Goal: Task Accomplishment & Management: Complete application form

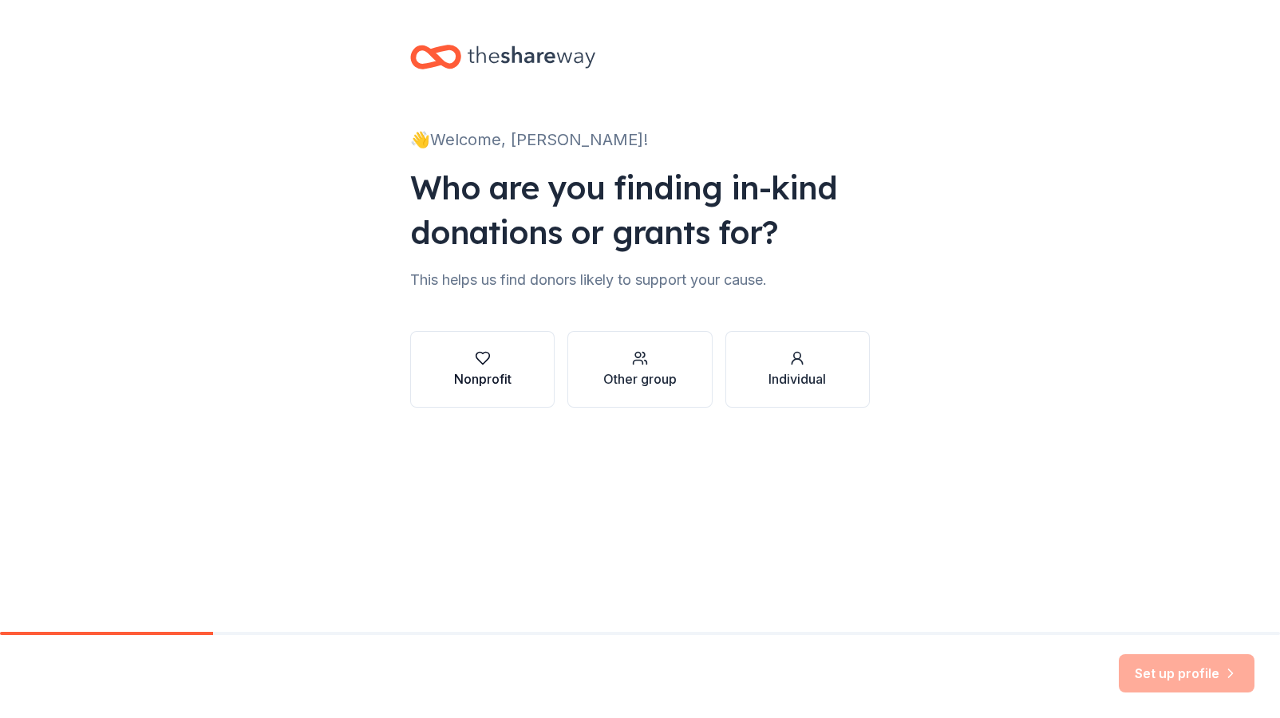
click at [496, 373] on div "Nonprofit" at bounding box center [482, 379] width 57 height 19
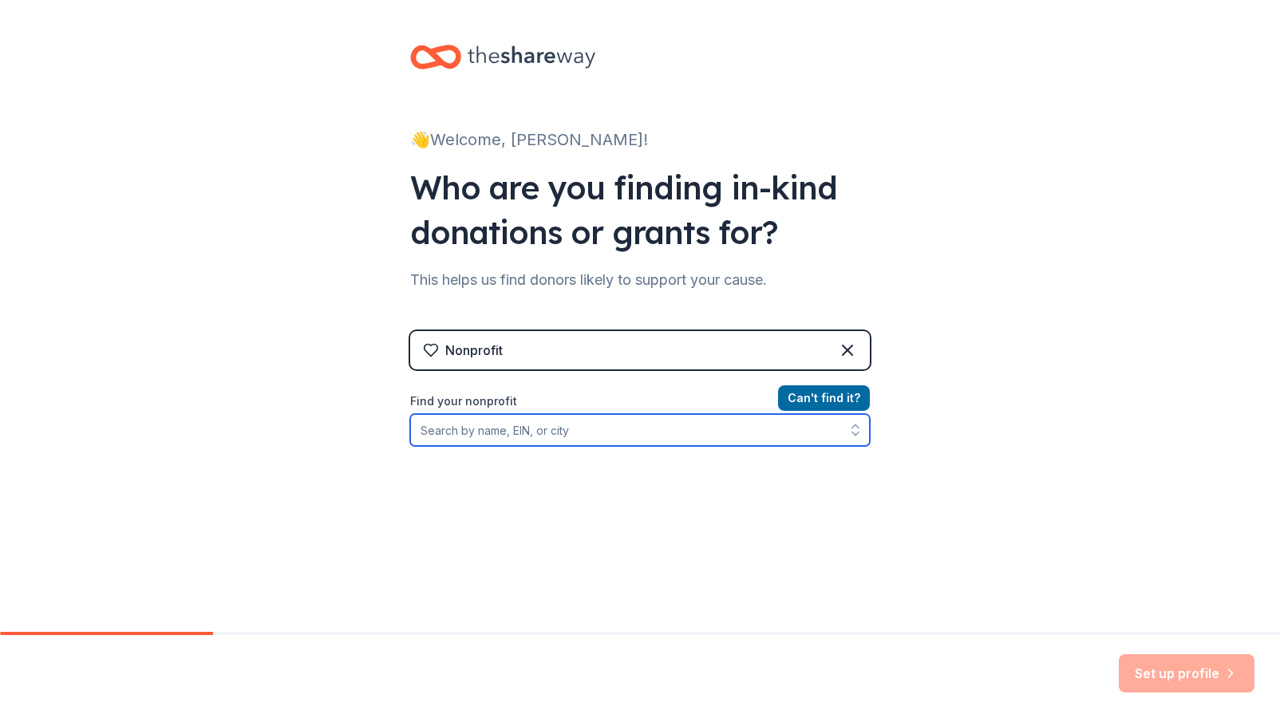
click at [527, 433] on input "Find your nonprofit" at bounding box center [640, 430] width 460 height 32
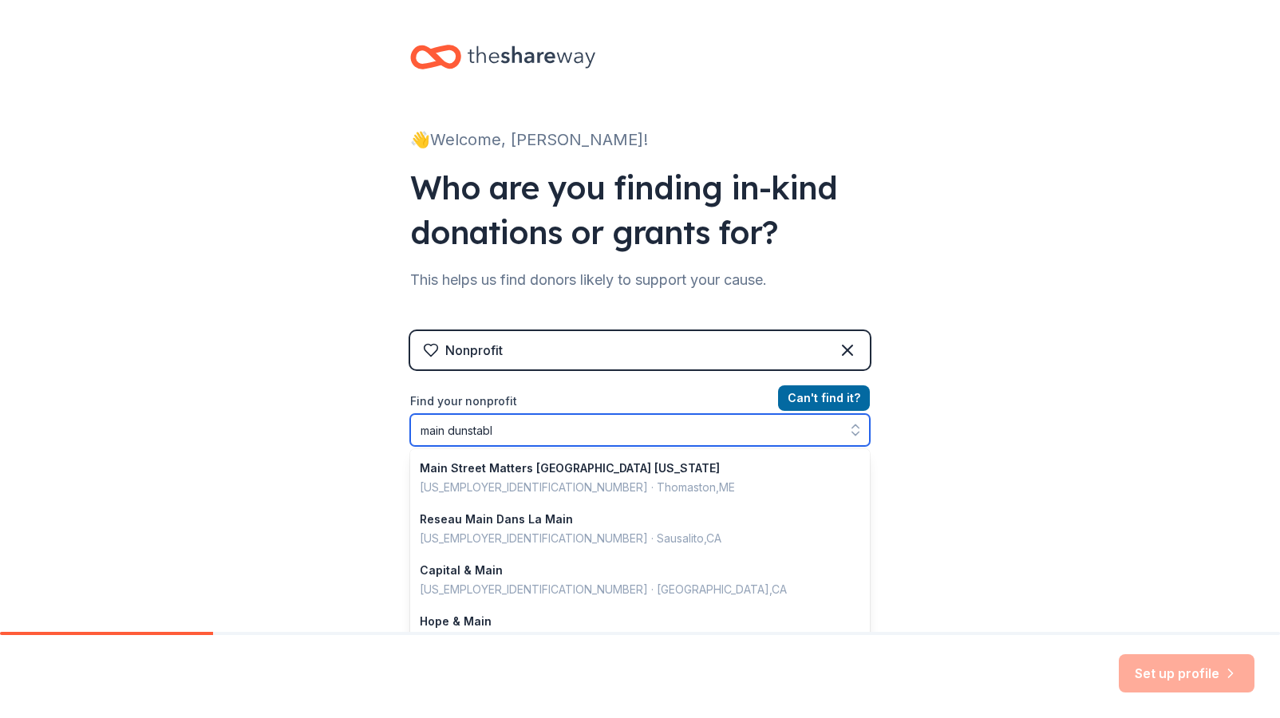
type input "main dunstable"
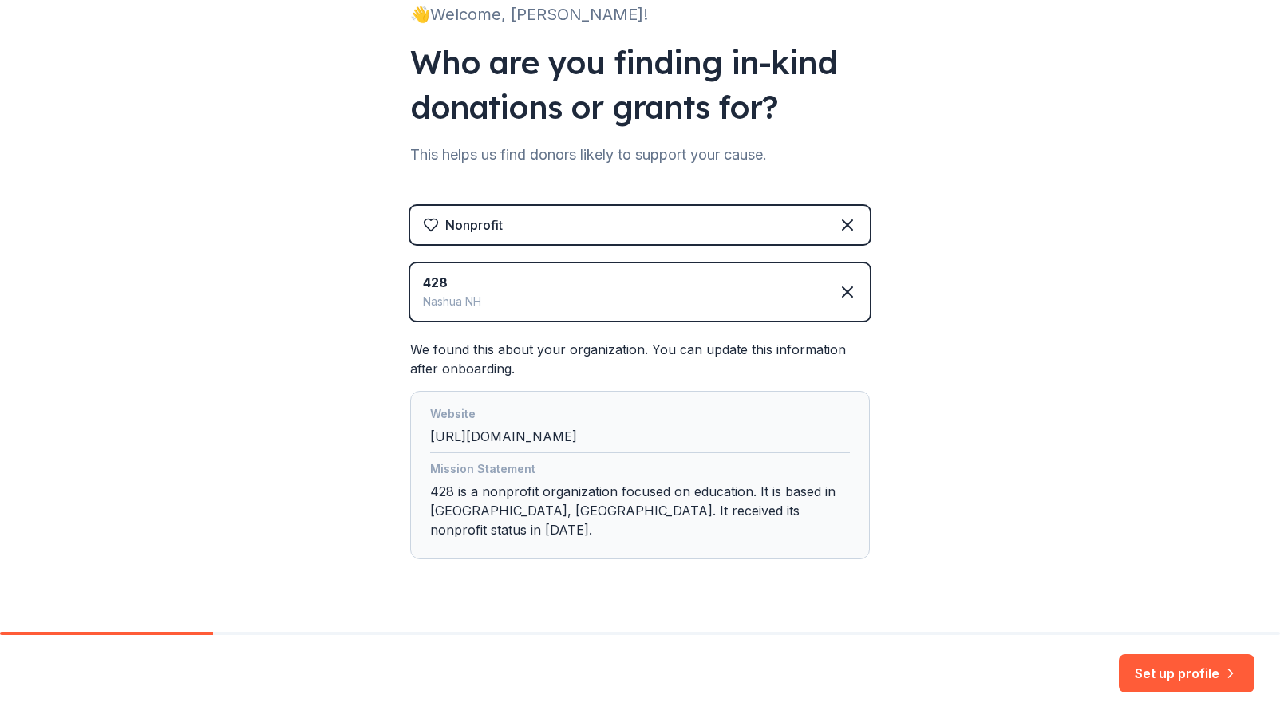
scroll to position [142, 0]
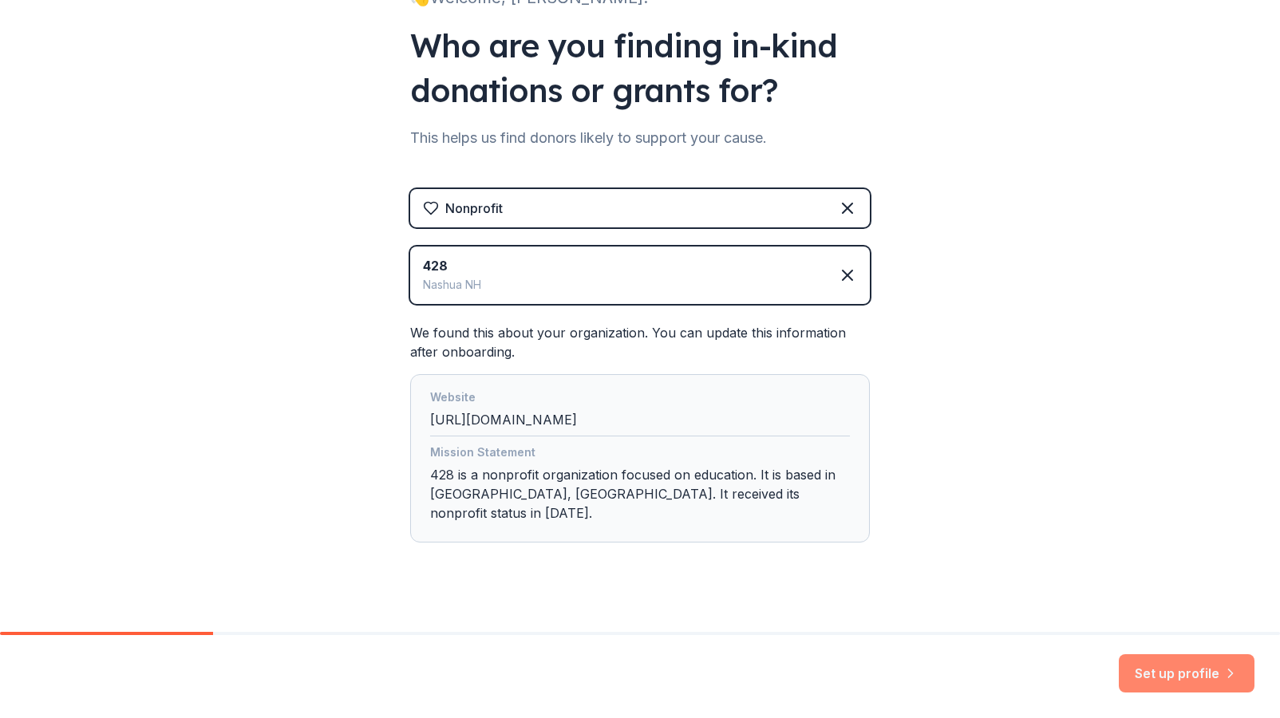
click at [1202, 675] on button "Set up profile" at bounding box center [1187, 673] width 136 height 38
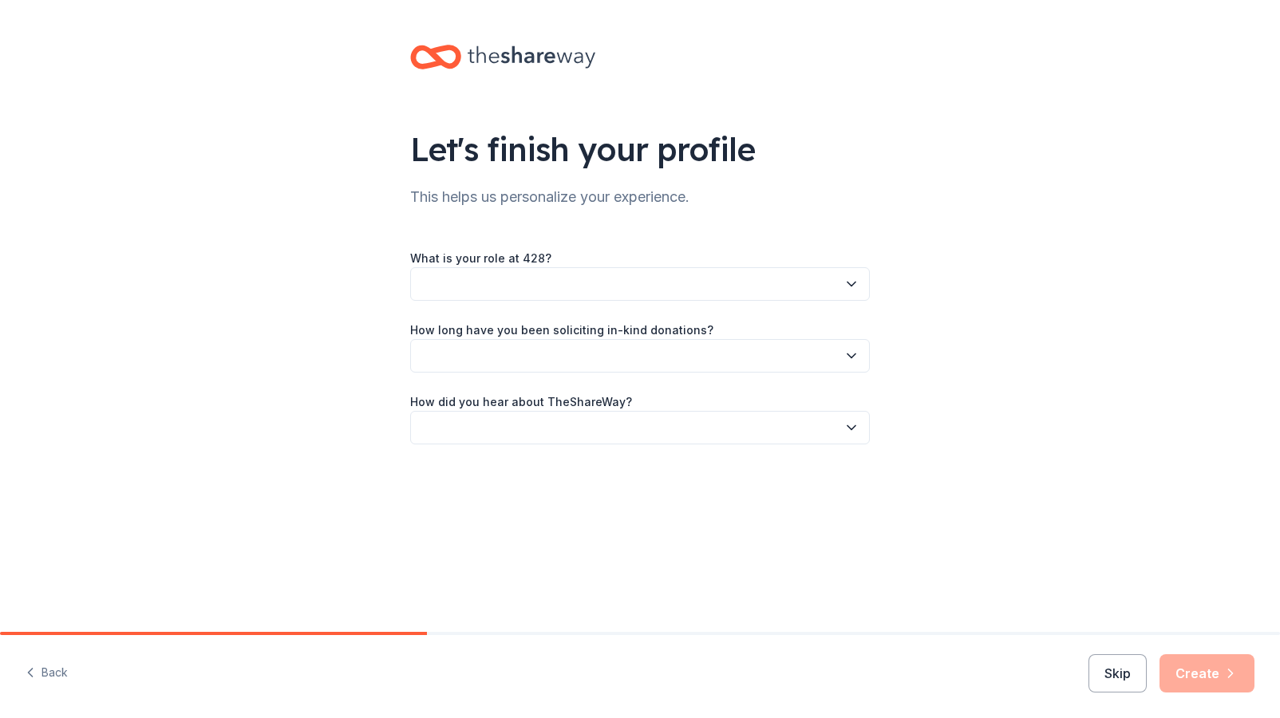
click at [532, 279] on button "button" at bounding box center [640, 284] width 460 height 34
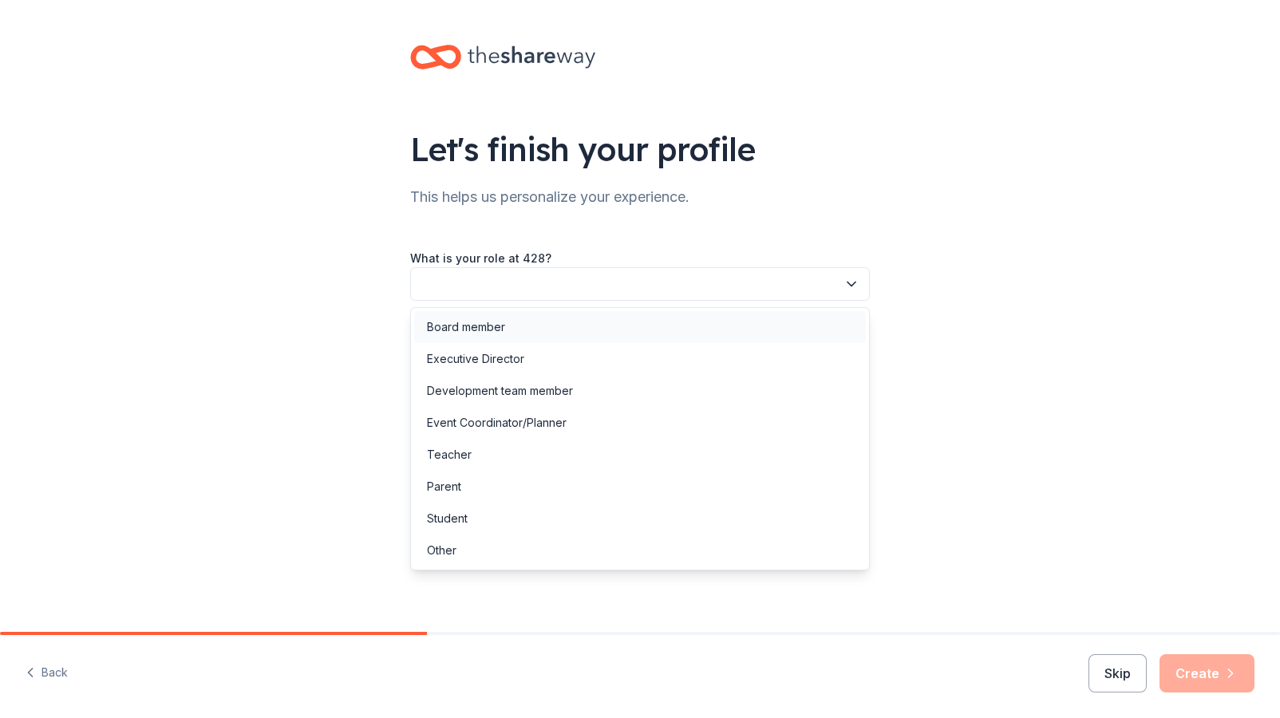
click at [481, 330] on div "Board member" at bounding box center [466, 327] width 78 height 19
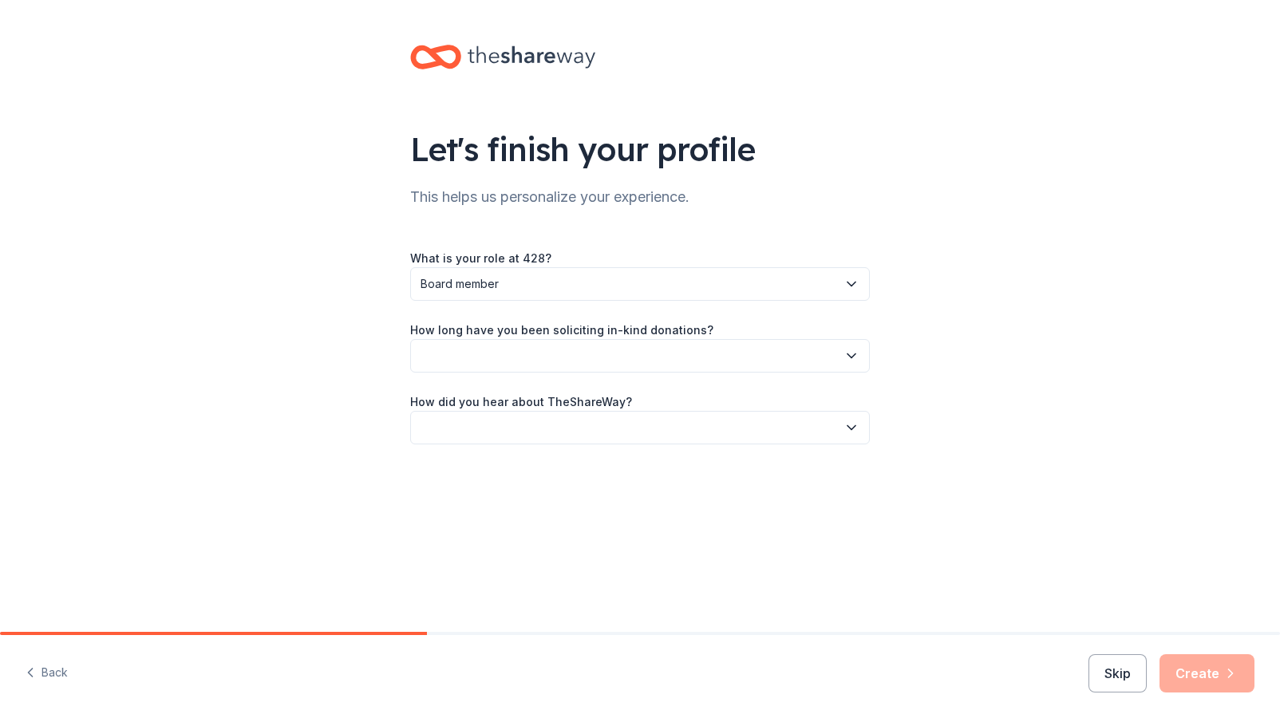
click at [555, 363] on button "button" at bounding box center [640, 356] width 460 height 34
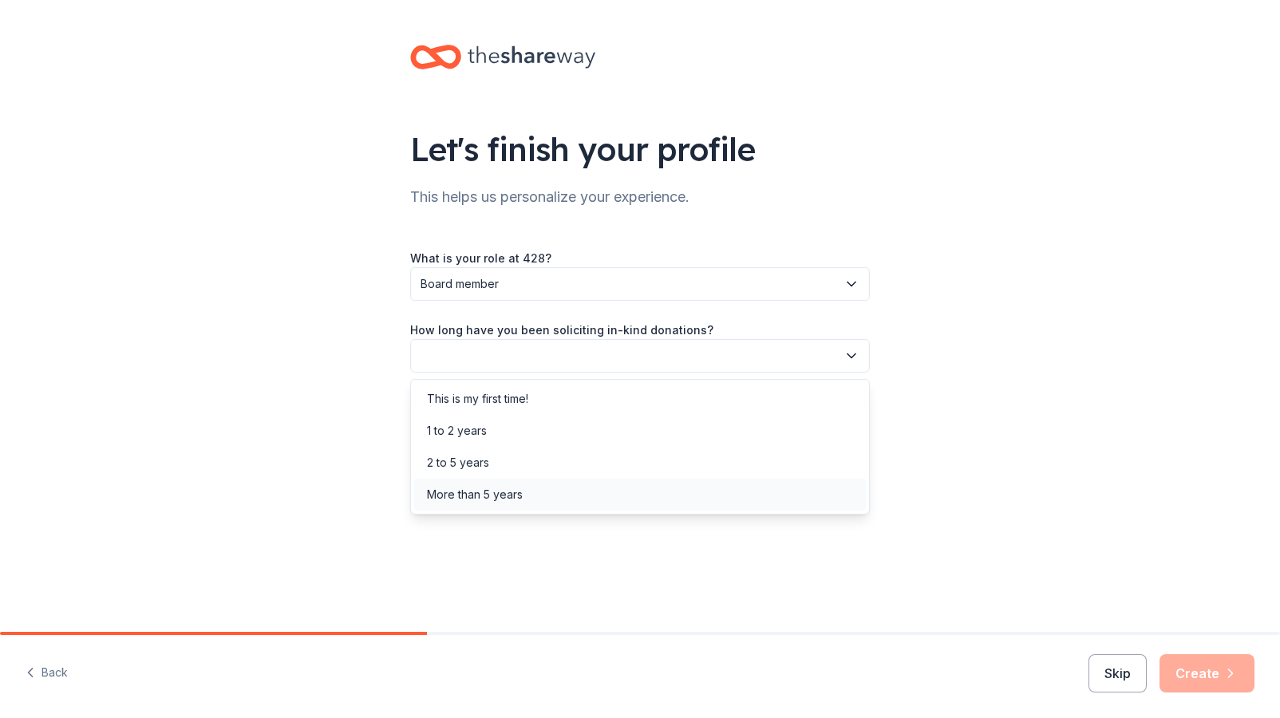
click at [463, 500] on div "More than 5 years" at bounding box center [475, 494] width 96 height 19
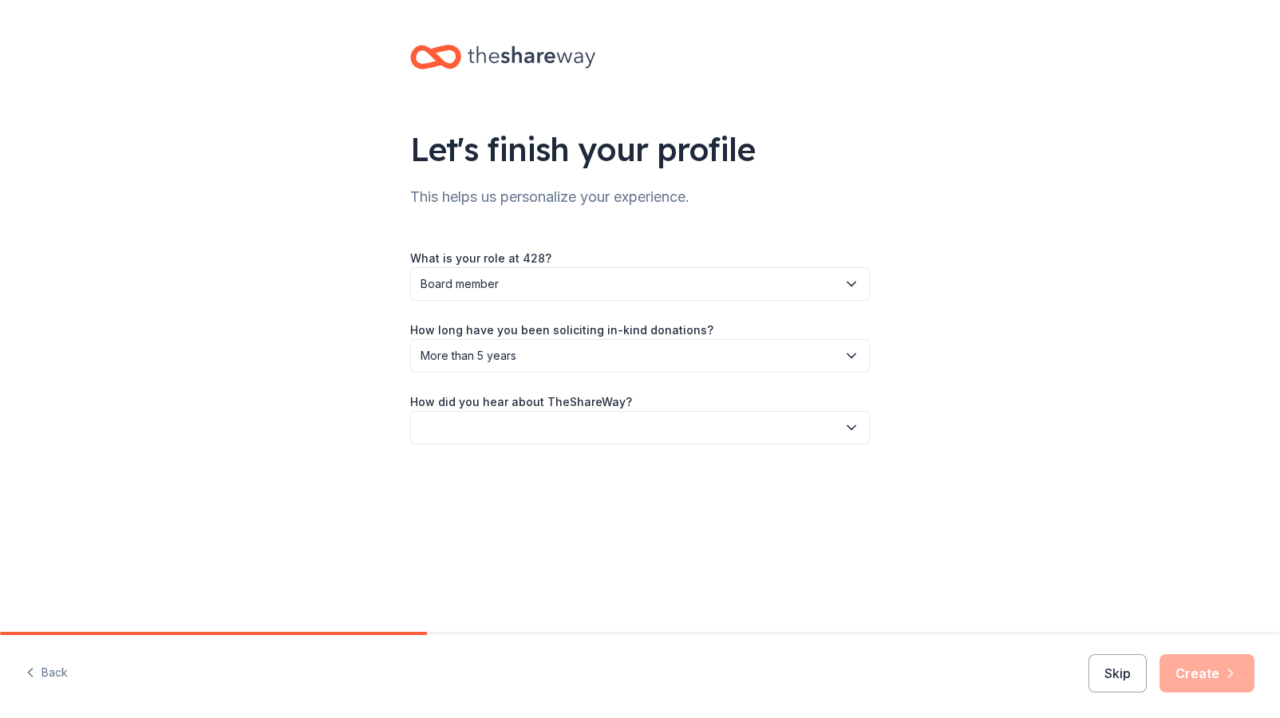
click at [508, 426] on button "button" at bounding box center [640, 428] width 460 height 34
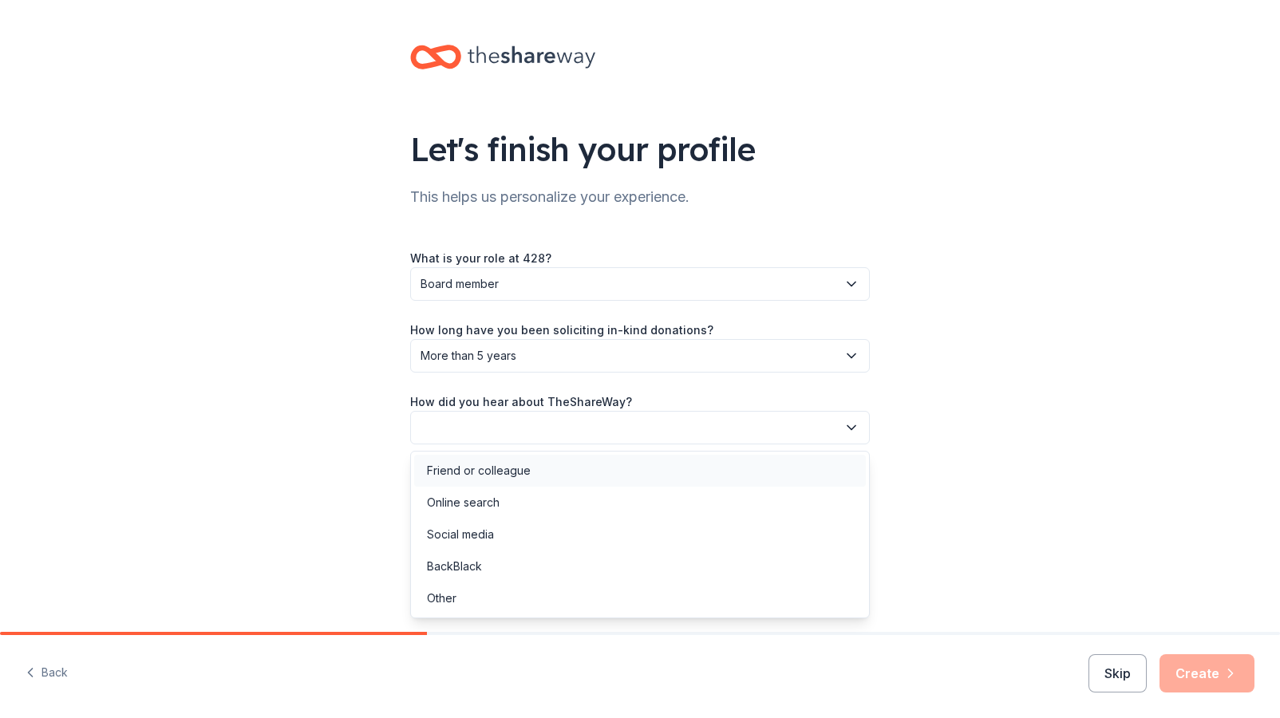
click at [493, 478] on div "Friend or colleague" at bounding box center [479, 470] width 104 height 19
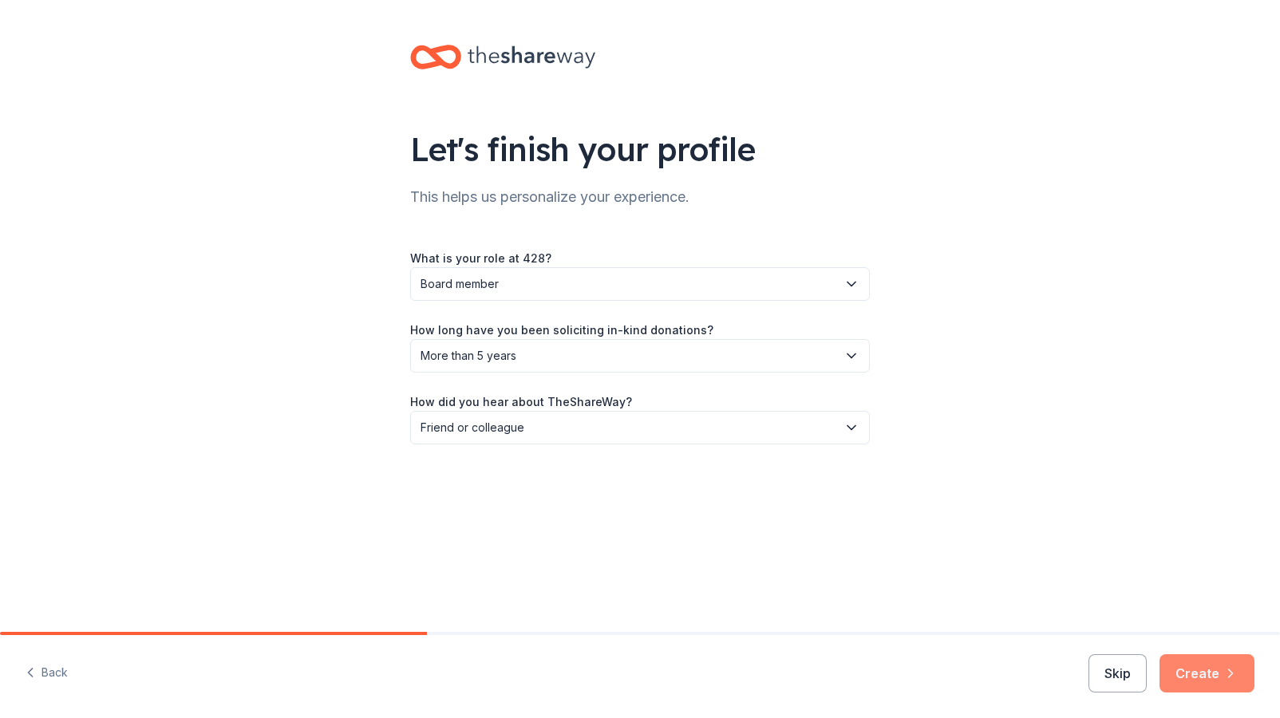
click at [1199, 671] on button "Create" at bounding box center [1207, 673] width 95 height 38
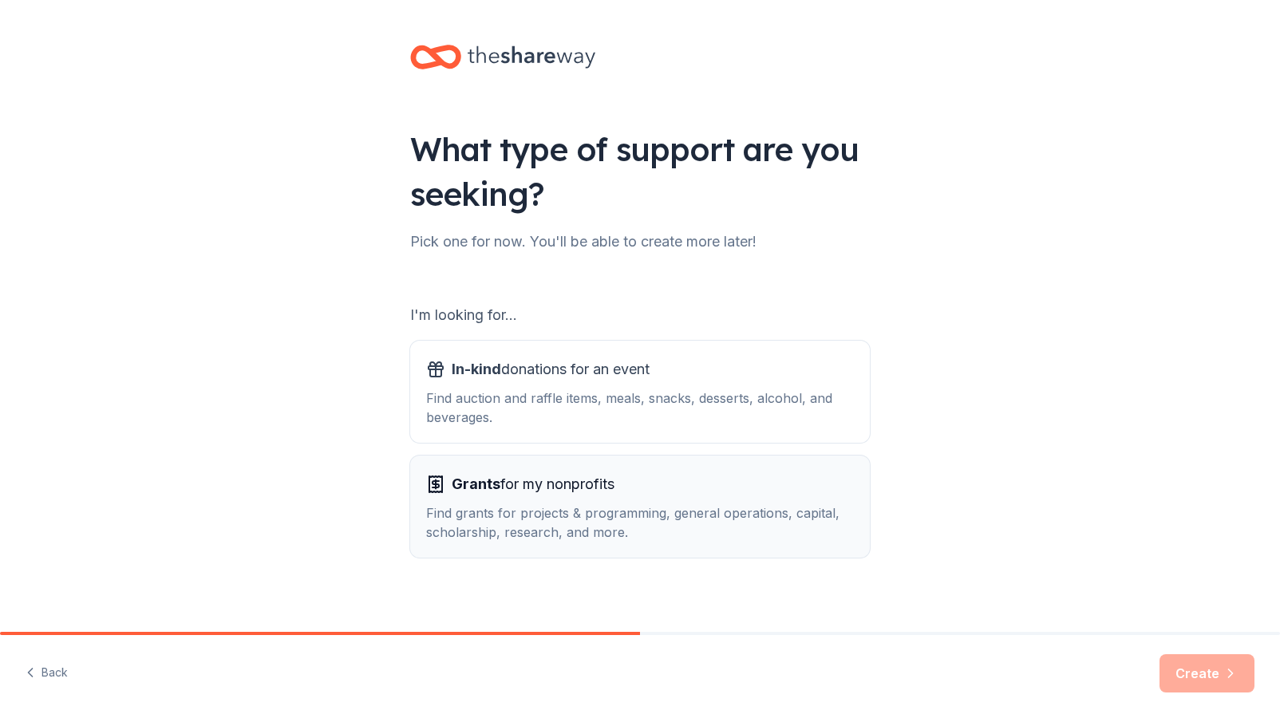
click at [653, 515] on div "Find grants for projects & programming, general operations, capital, scholarshi…" at bounding box center [640, 523] width 428 height 38
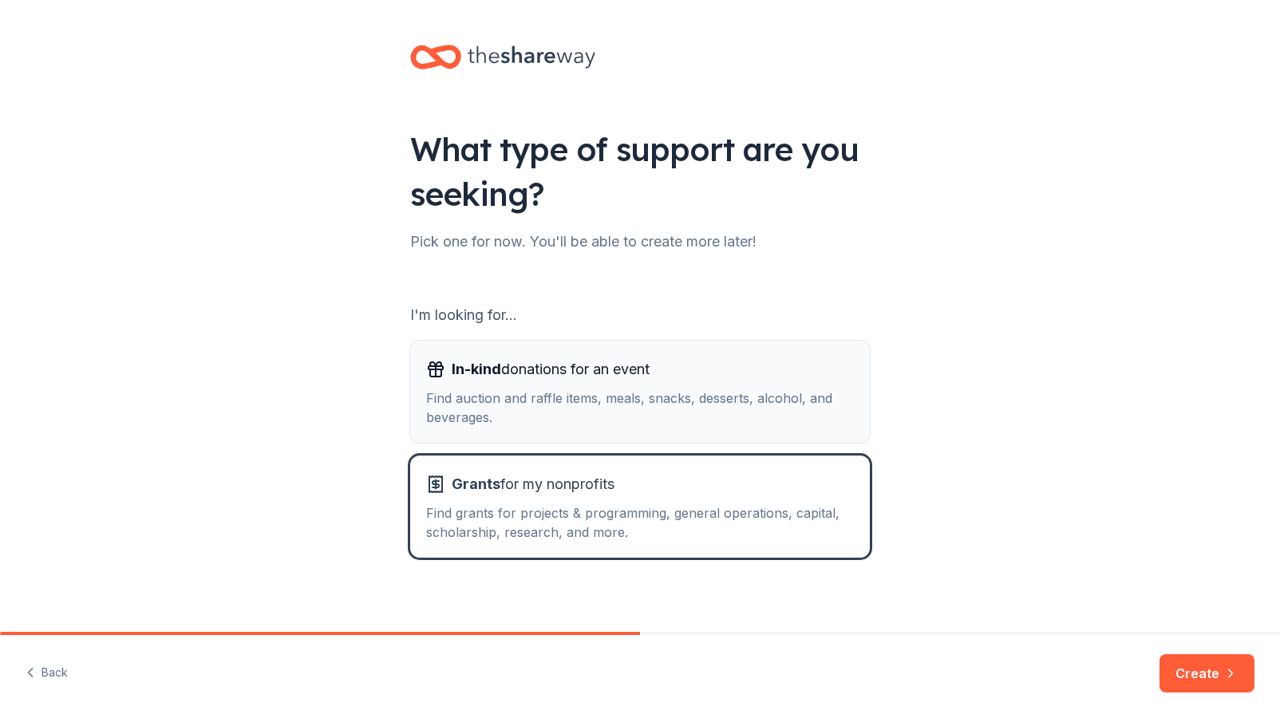
click at [694, 407] on div "Find auction and raffle items, meals, snacks, desserts, alcohol, and beverages." at bounding box center [640, 408] width 428 height 38
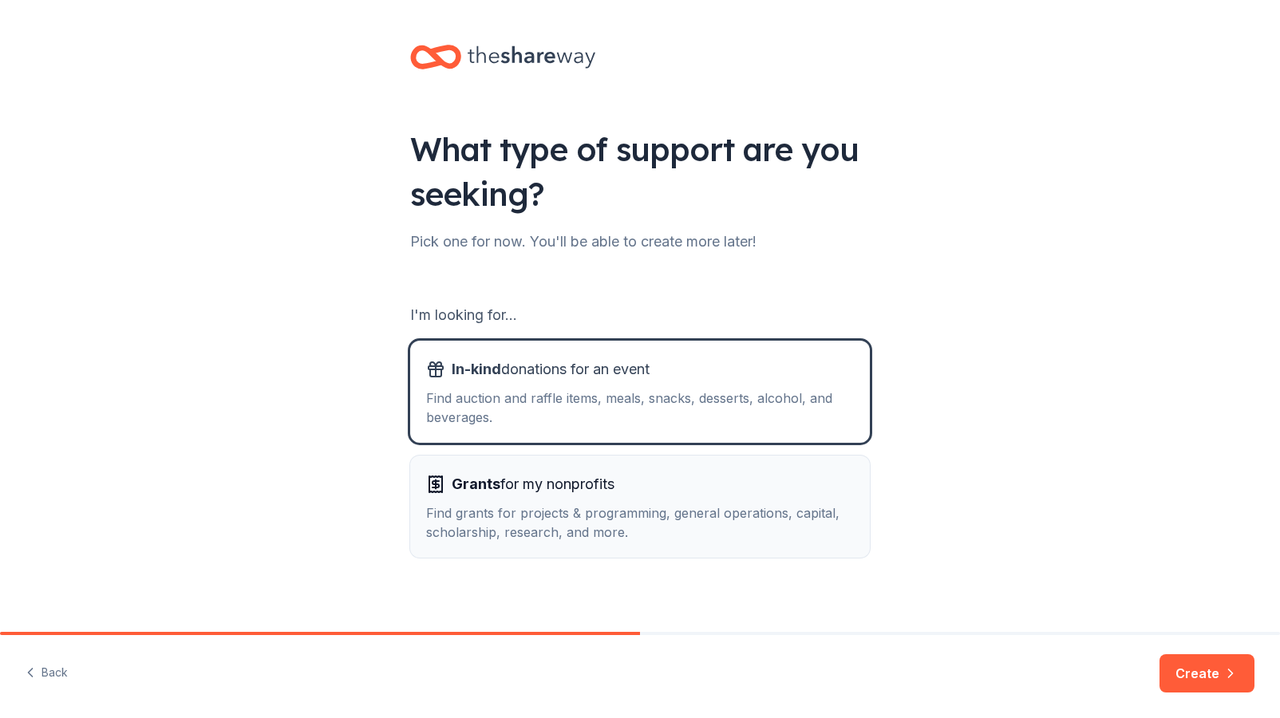
click at [718, 484] on div "Grants for my nonprofits" at bounding box center [640, 485] width 428 height 26
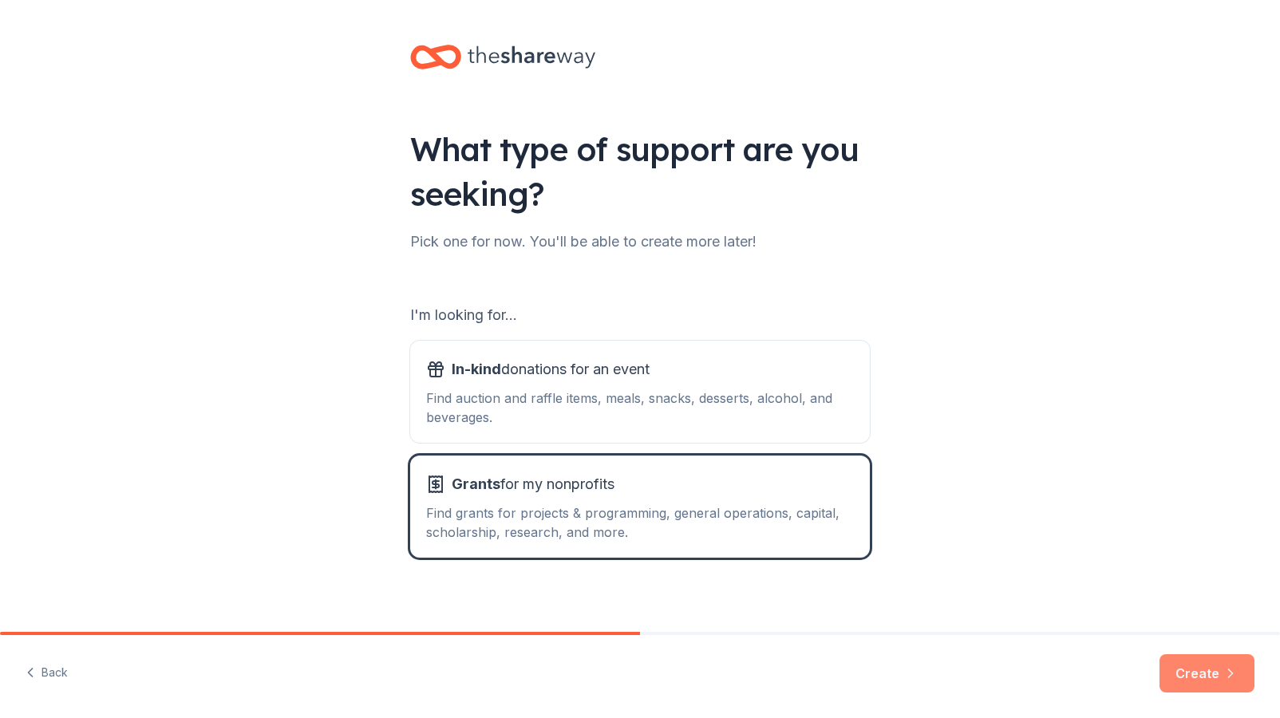
click at [1207, 663] on button "Create" at bounding box center [1207, 673] width 95 height 38
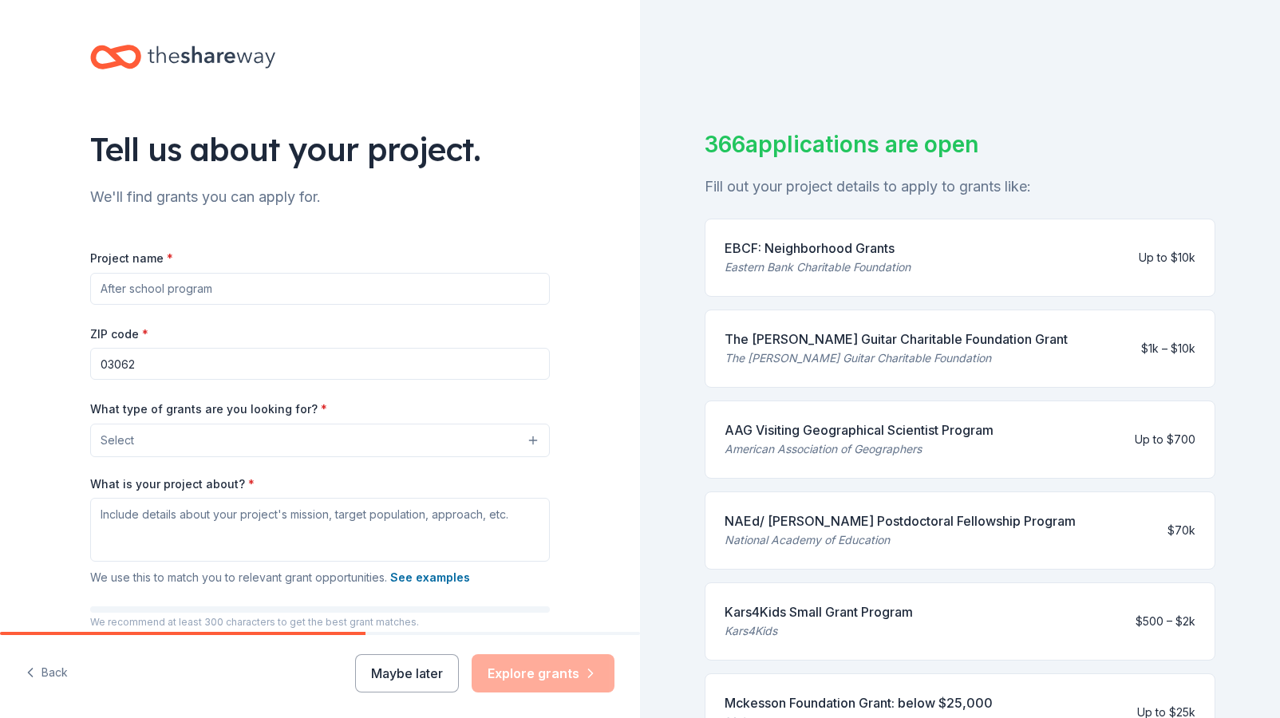
click at [291, 295] on input "Project name *" at bounding box center [320, 289] width 460 height 32
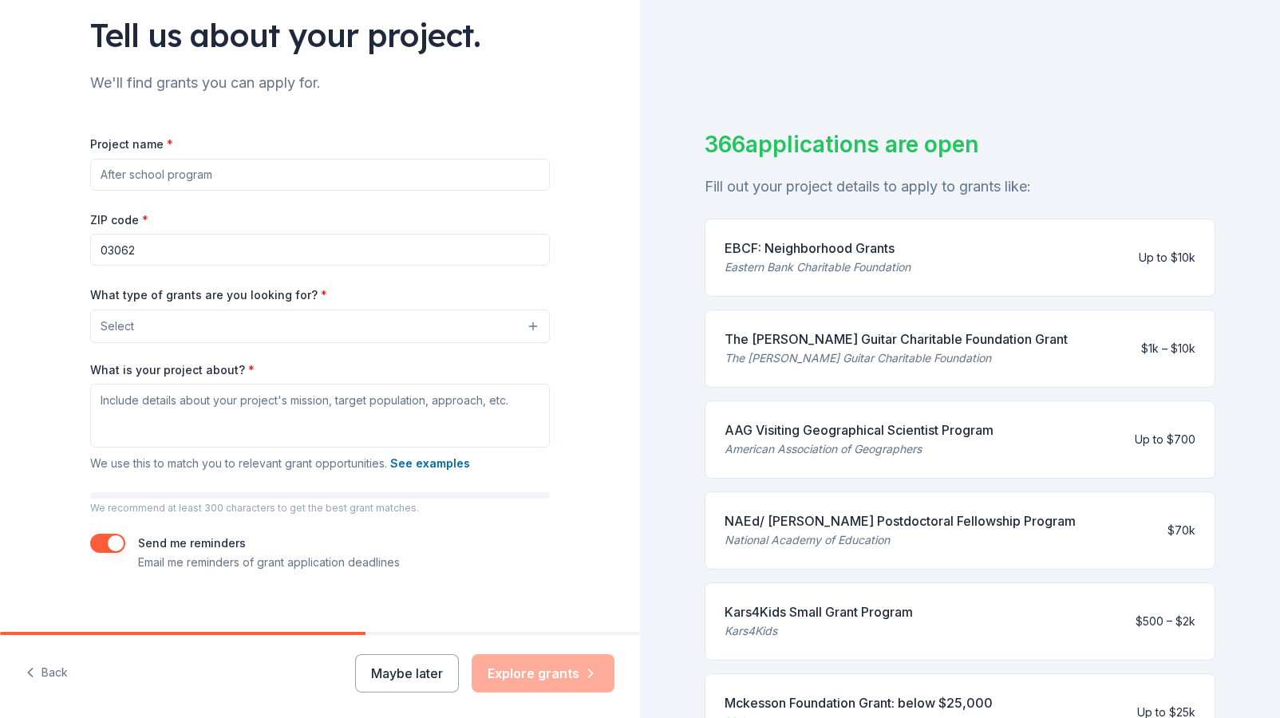
scroll to position [131, 0]
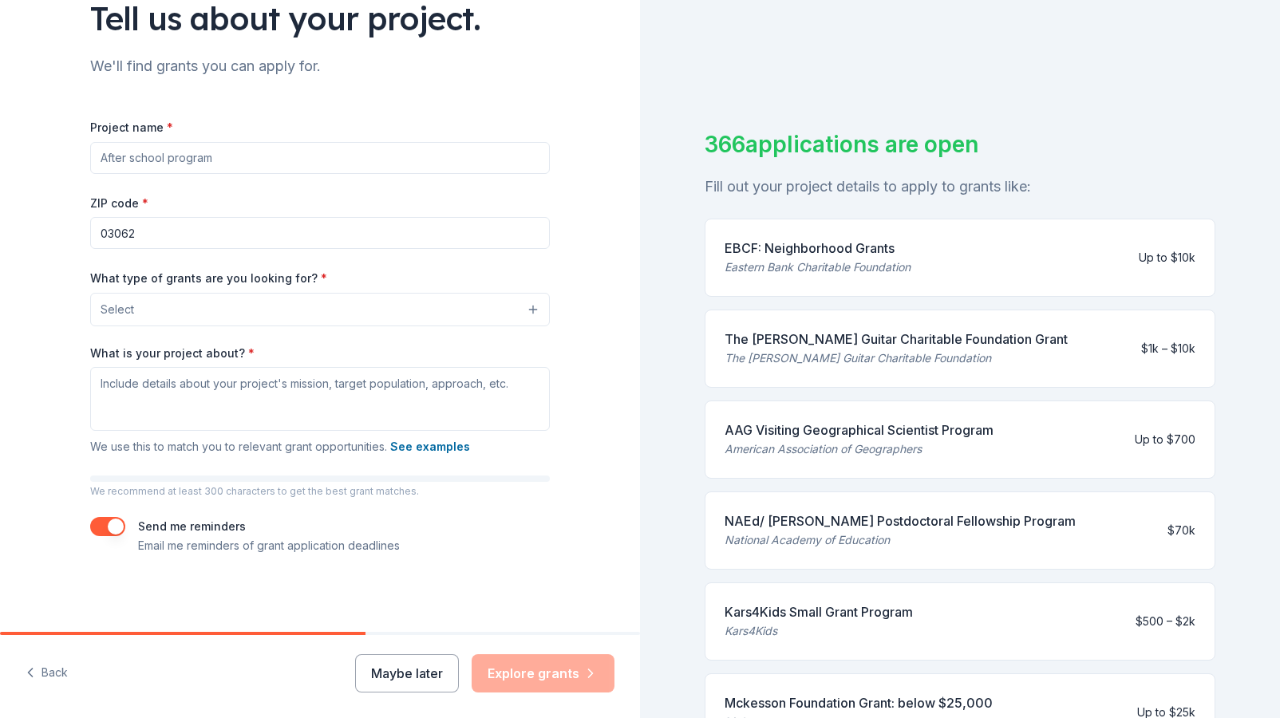
click at [187, 152] on input "Project name *" at bounding box center [320, 158] width 460 height 32
click at [255, 158] on input "Project name *" at bounding box center [320, 158] width 460 height 32
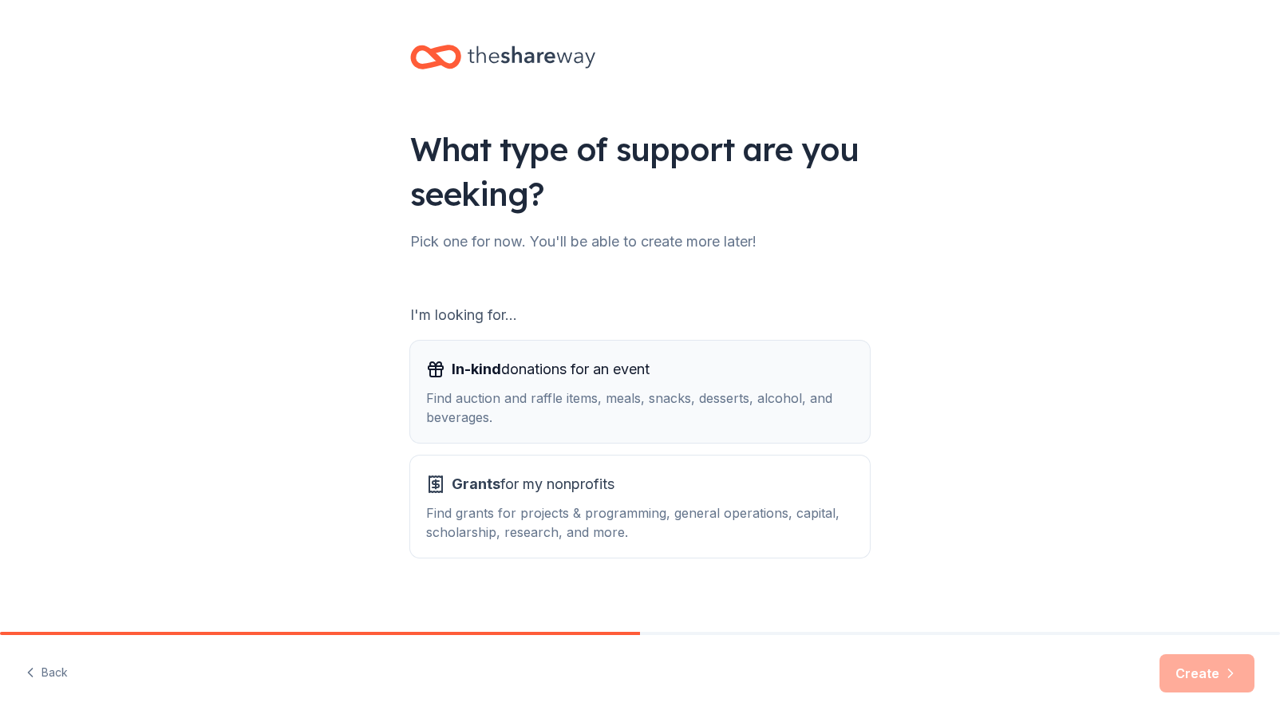
click at [500, 378] on span "In-kind donations for an event" at bounding box center [551, 370] width 198 height 26
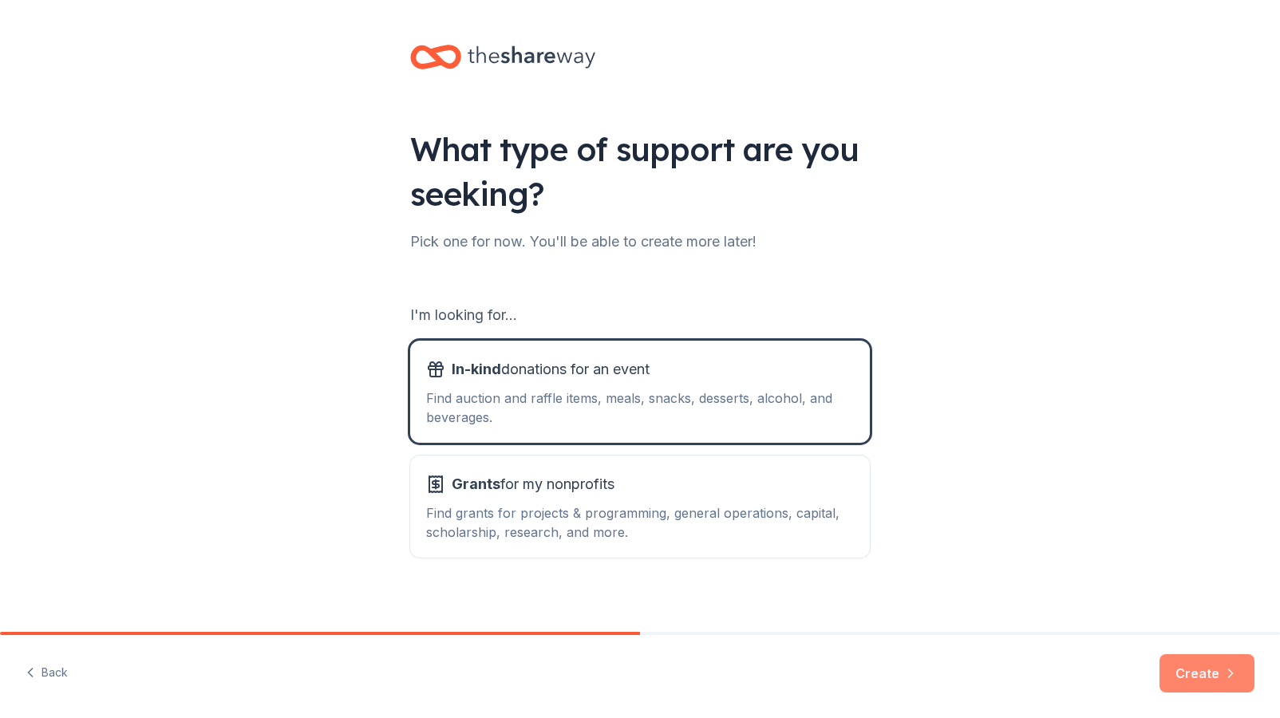
click at [1219, 662] on button "Create" at bounding box center [1207, 673] width 95 height 38
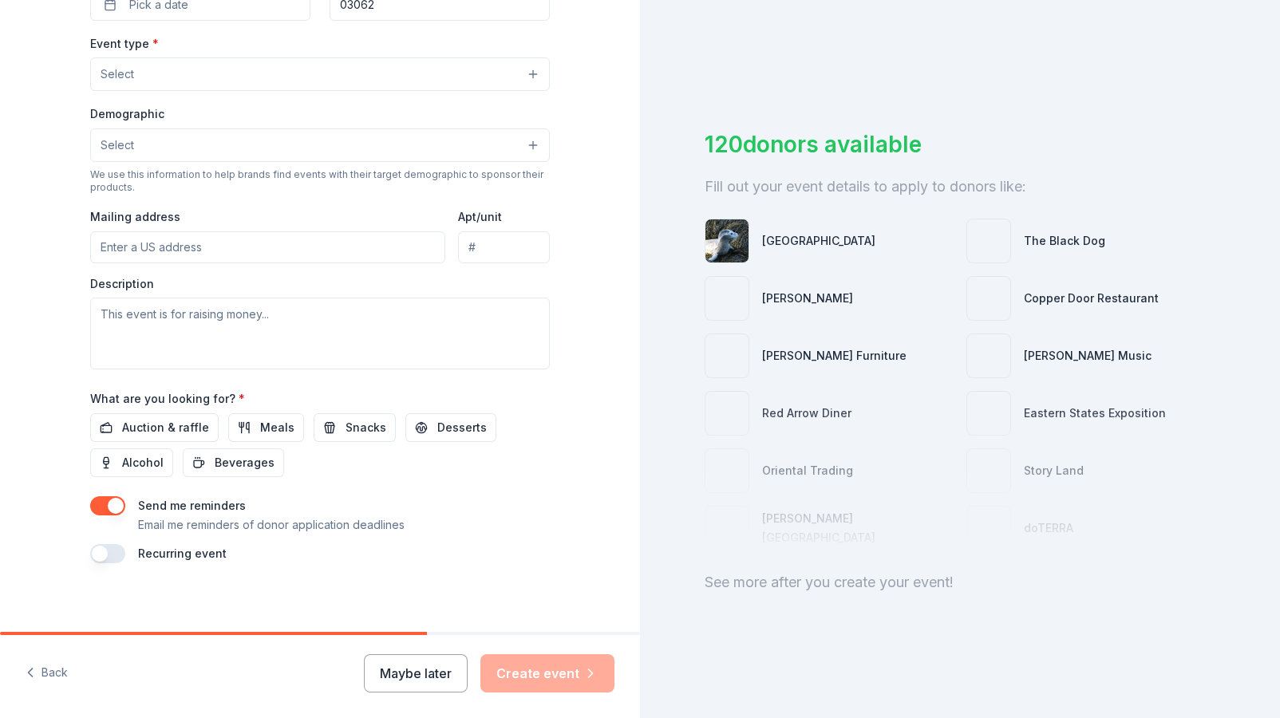
scroll to position [430, 0]
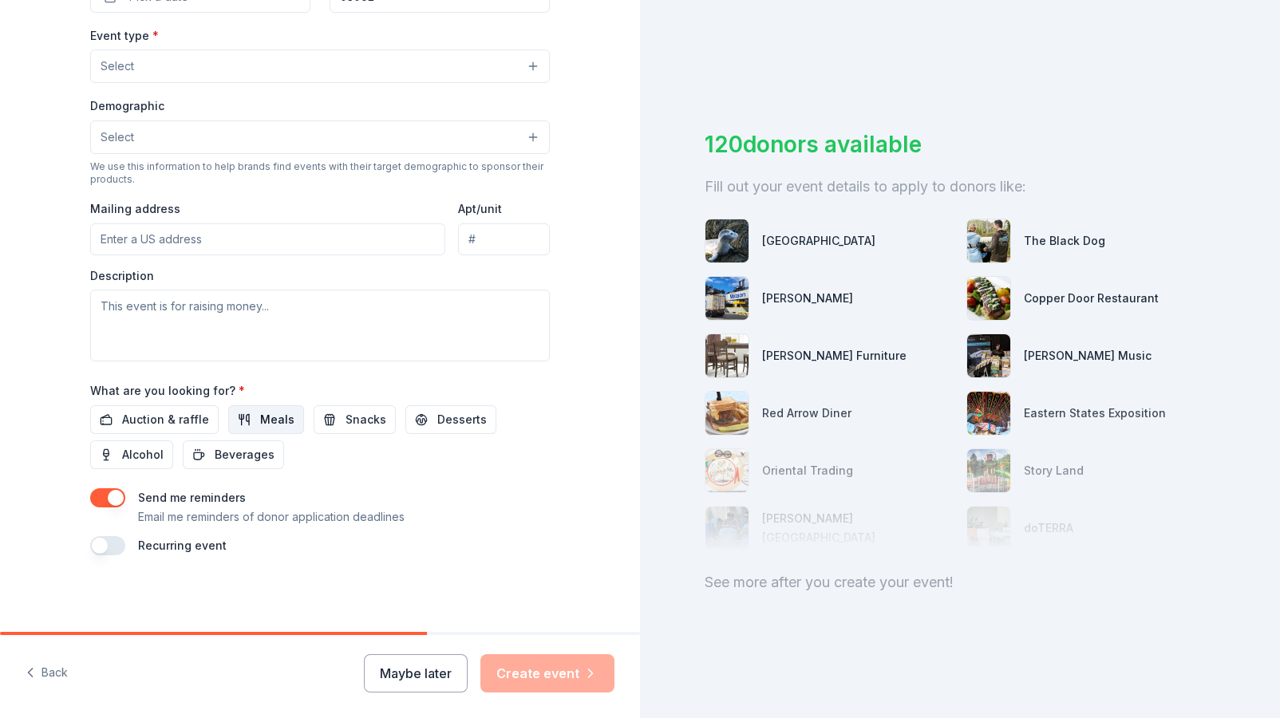
click at [278, 422] on span "Meals" at bounding box center [277, 419] width 34 height 19
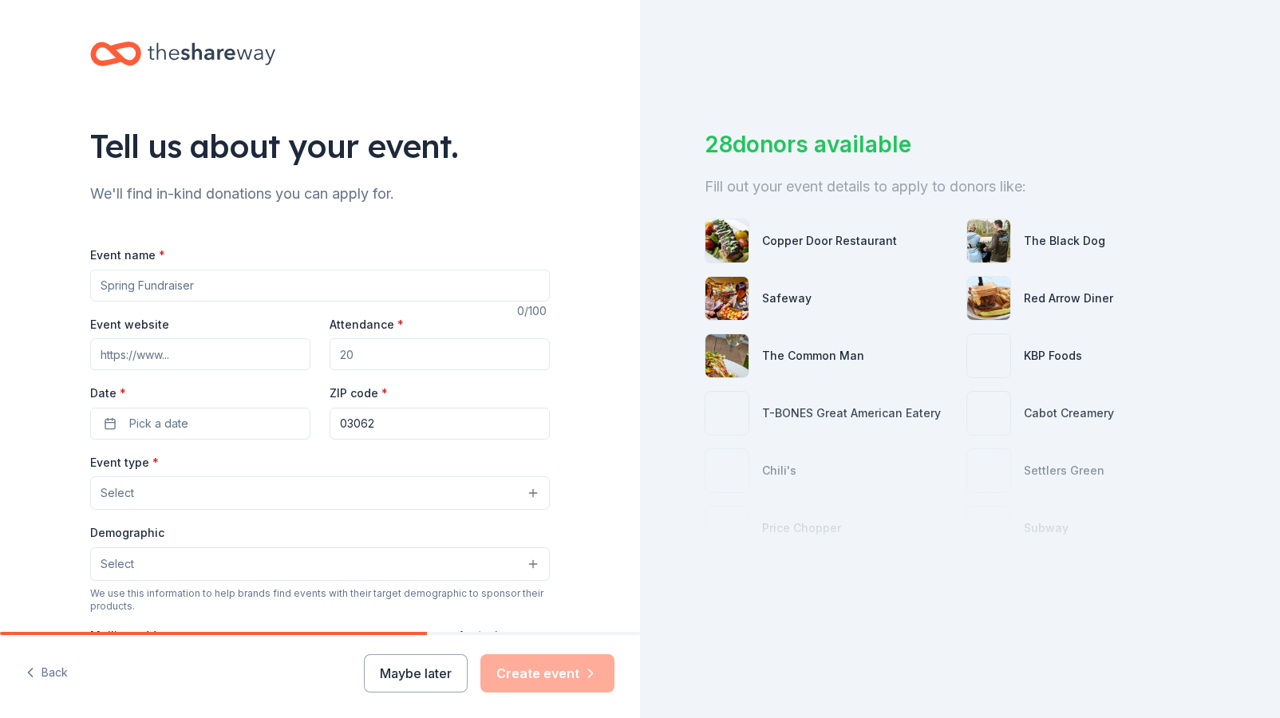
scroll to position [0, 0]
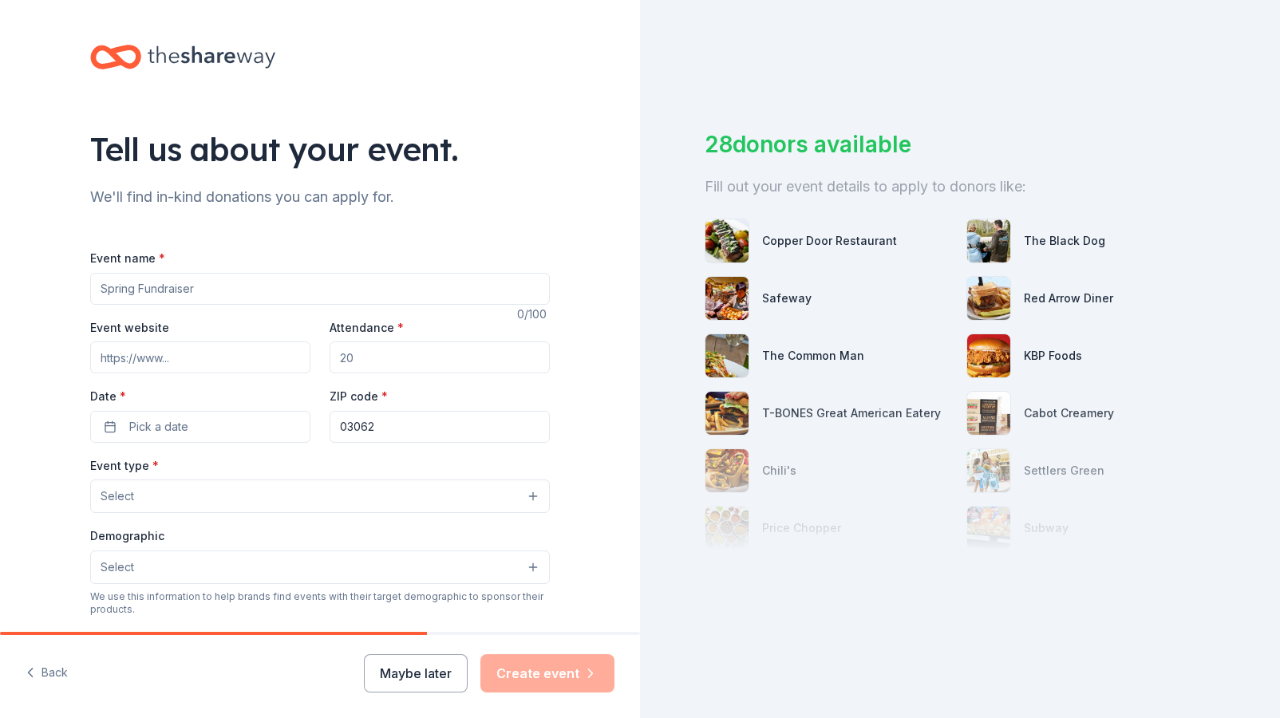
click at [208, 293] on input "Event name *" at bounding box center [320, 289] width 460 height 32
type input "t"
type input "Teacher Lunch"
click at [193, 352] on input "Event website" at bounding box center [200, 358] width 220 height 32
type input "[DOMAIN_NAME]"
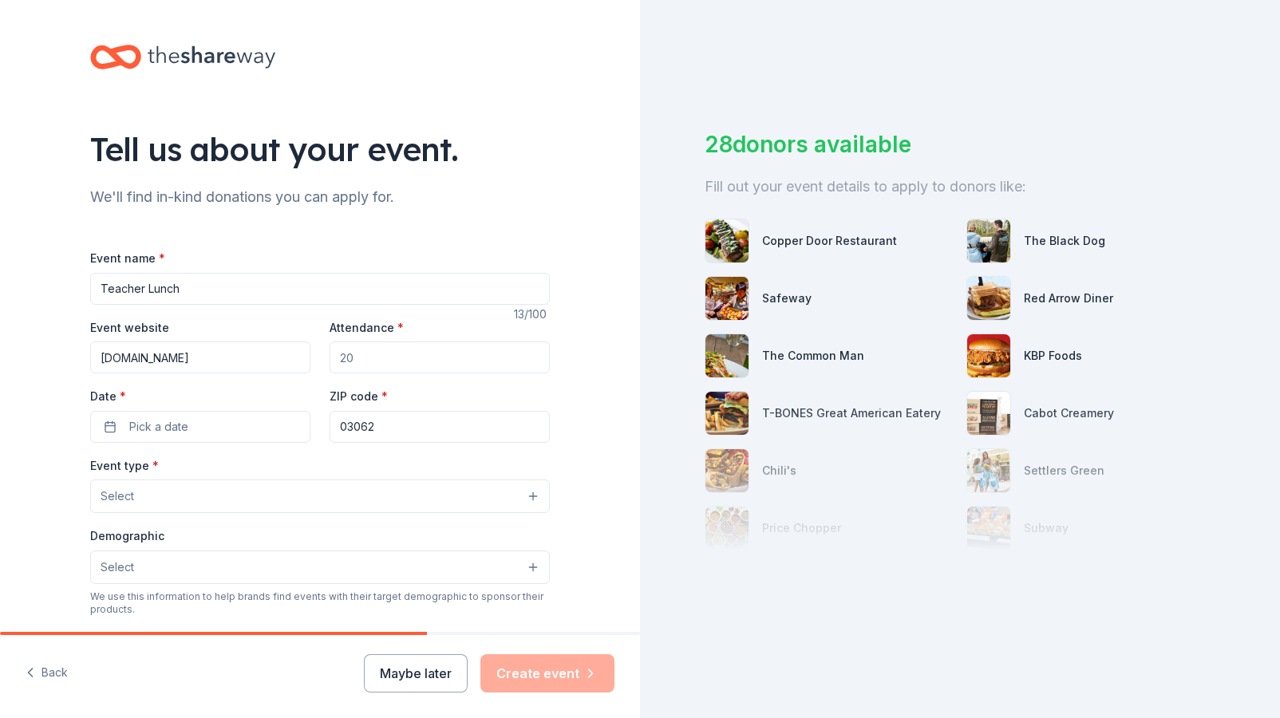
click at [393, 350] on input "Attendance *" at bounding box center [440, 358] width 220 height 32
type input "70"
click at [169, 433] on span "Pick a date" at bounding box center [158, 426] width 59 height 19
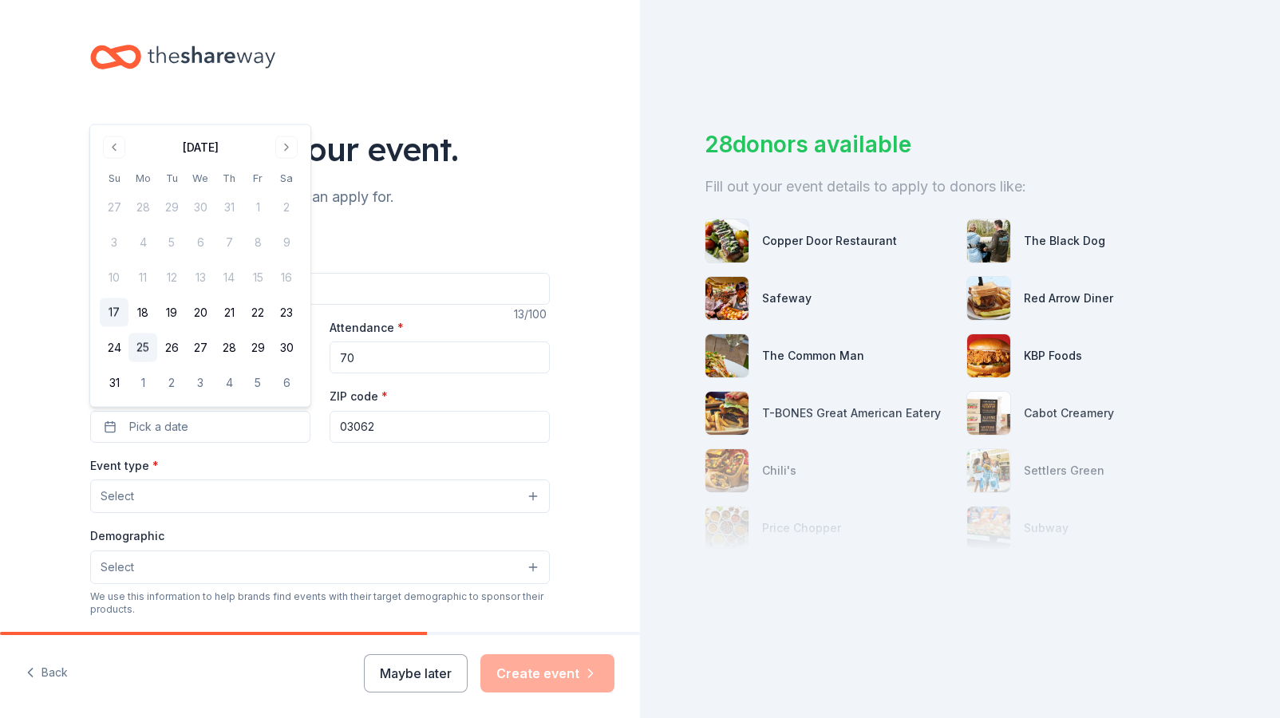
click at [146, 343] on button "25" at bounding box center [143, 348] width 29 height 29
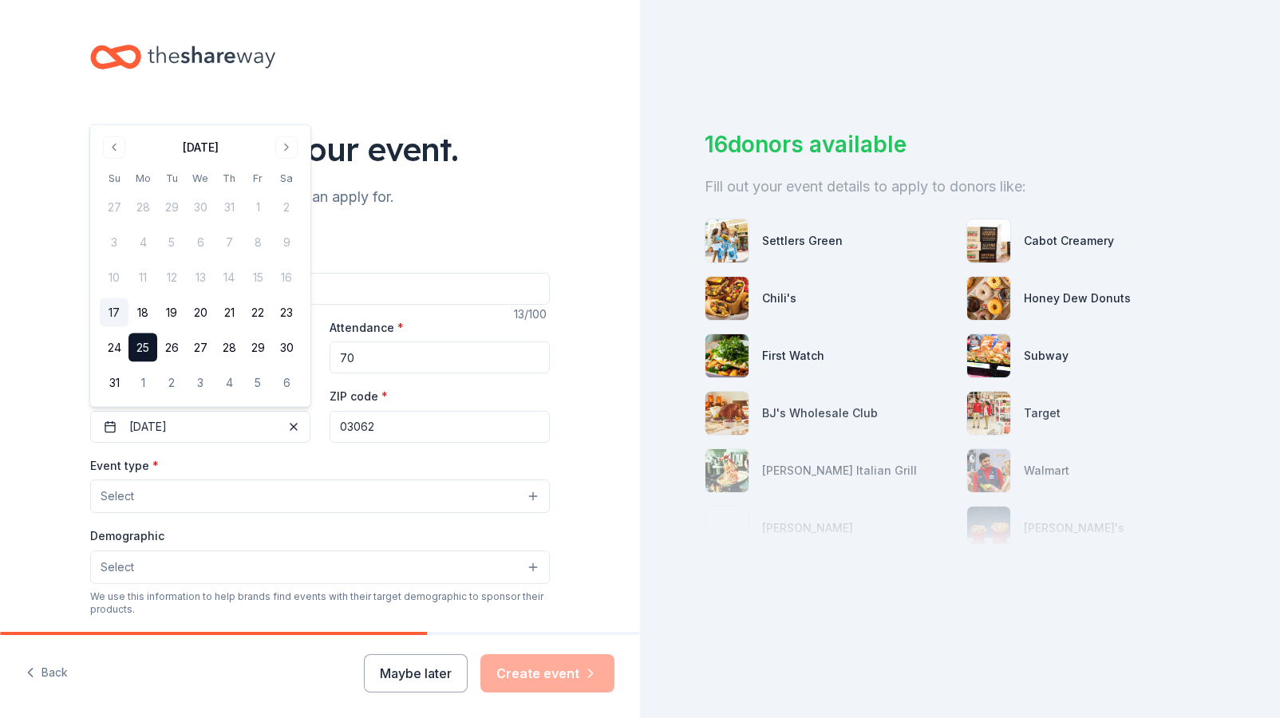
click at [259, 450] on div "Event name * Teacher Lunch 13 /100 Event website [DOMAIN_NAME] Attendance * 70 …" at bounding box center [320, 616] width 460 height 737
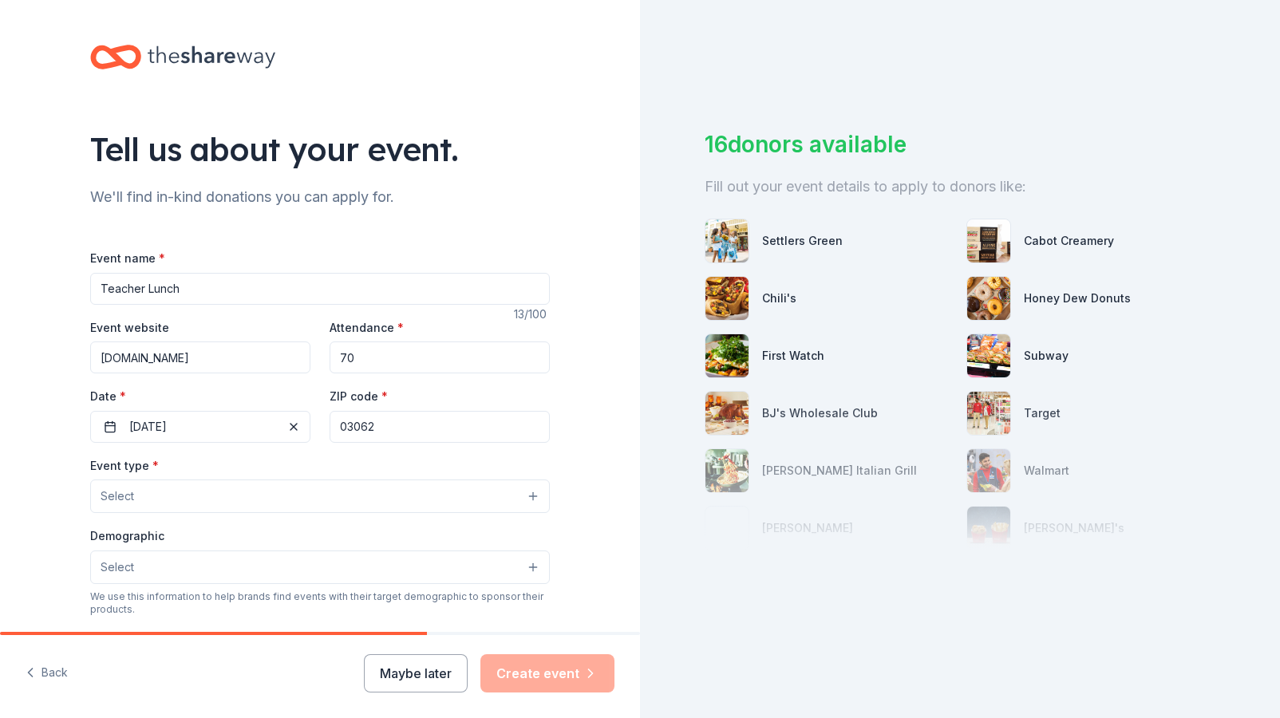
click at [171, 509] on button "Select" at bounding box center [320, 497] width 460 height 34
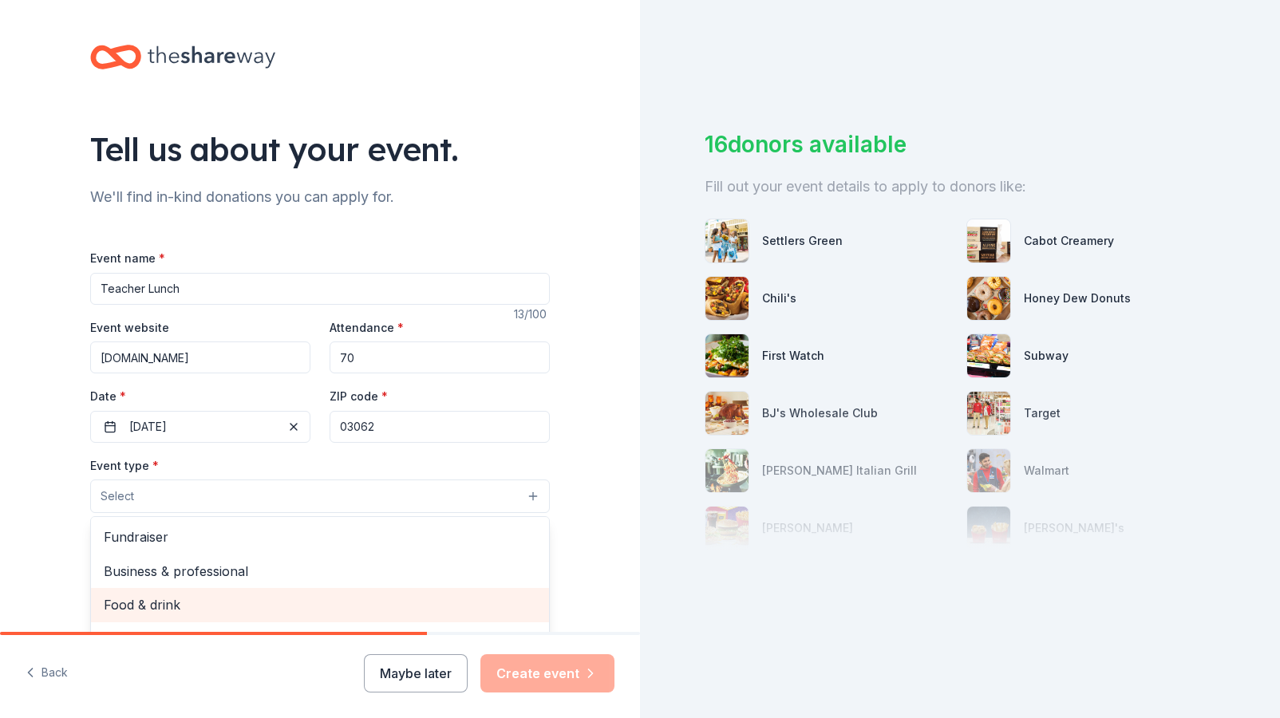
click at [194, 607] on span "Food & drink" at bounding box center [320, 605] width 433 height 21
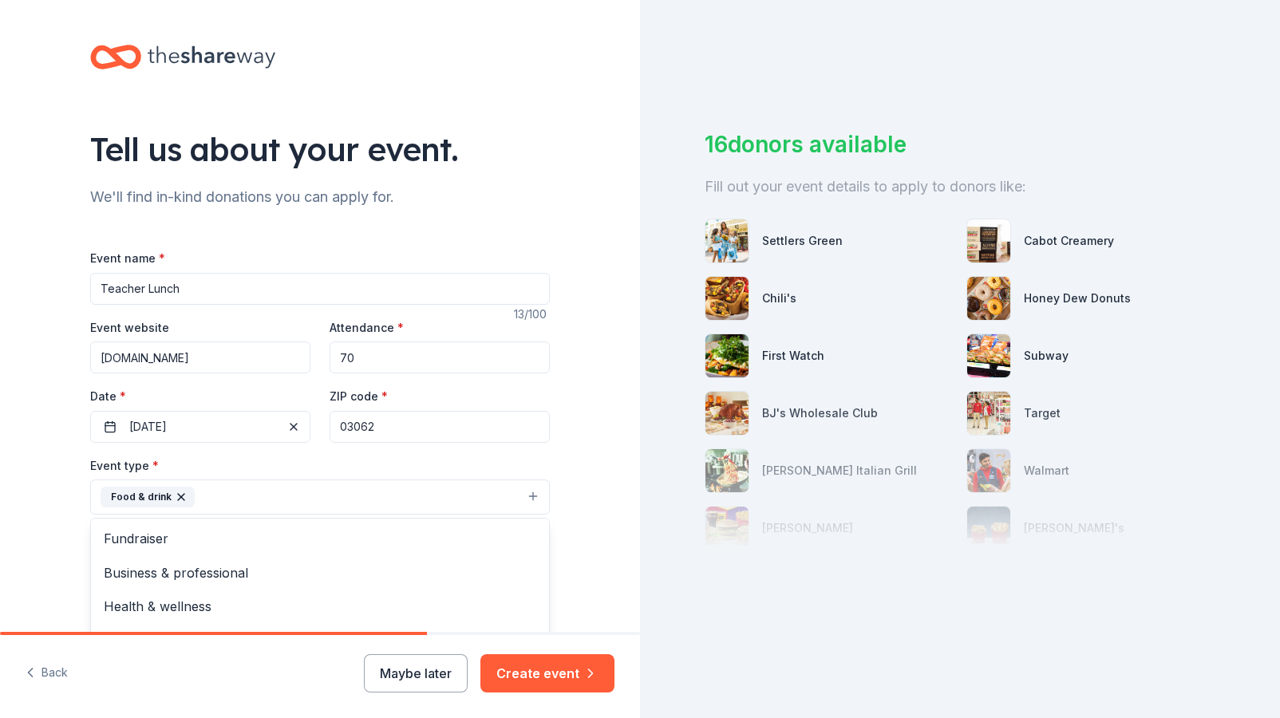
click at [233, 286] on div "Event name * Teacher Lunch 13 /100 Event website [DOMAIN_NAME] Attendance * 70 …" at bounding box center [320, 617] width 460 height 739
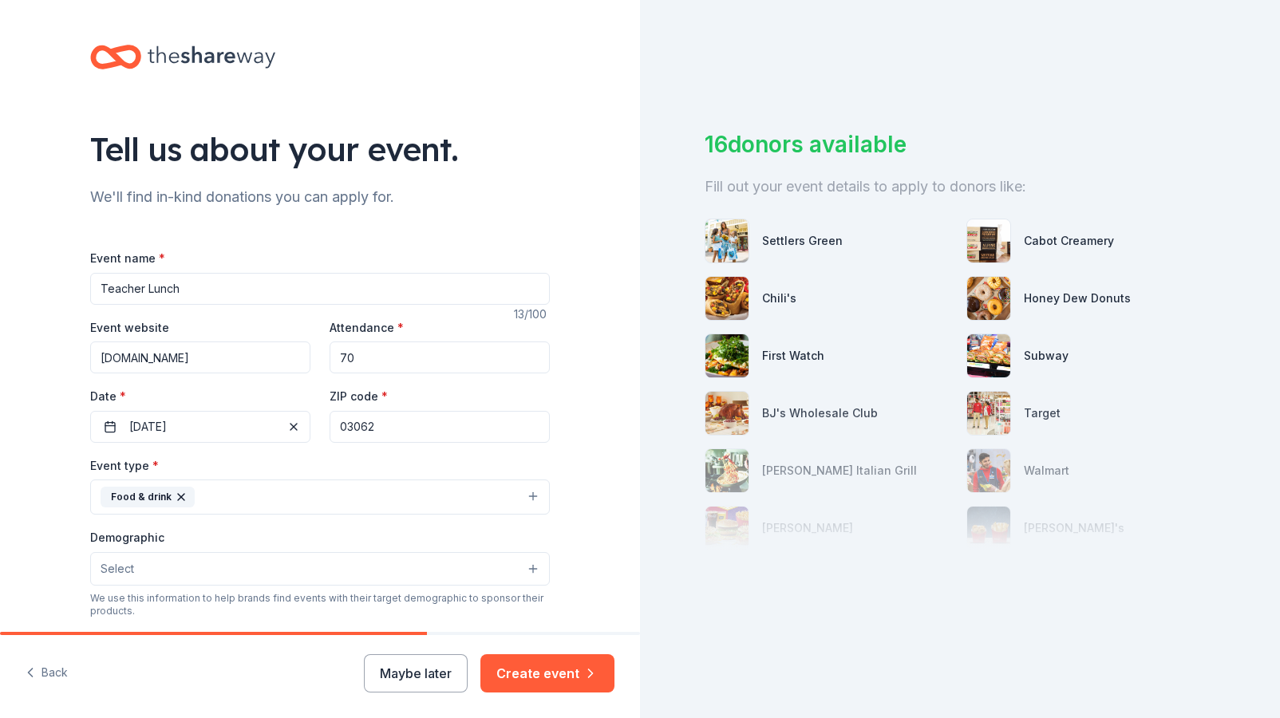
click at [199, 287] on input "Teacher Lunch" at bounding box center [320, 289] width 460 height 32
click at [146, 285] on input "Teacher Lunch" at bounding box center [320, 289] width 460 height 32
click at [101, 283] on input "Teacher Lunch" at bounding box center [320, 289] width 460 height 32
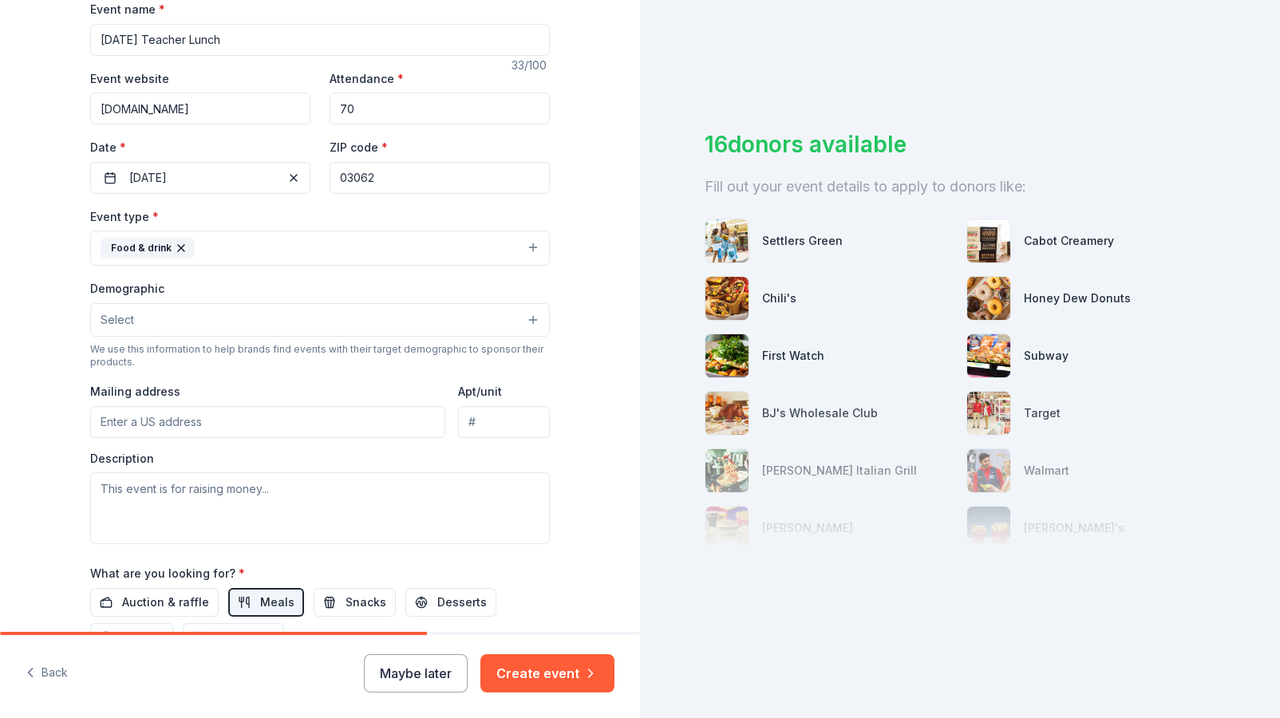
scroll to position [282, 0]
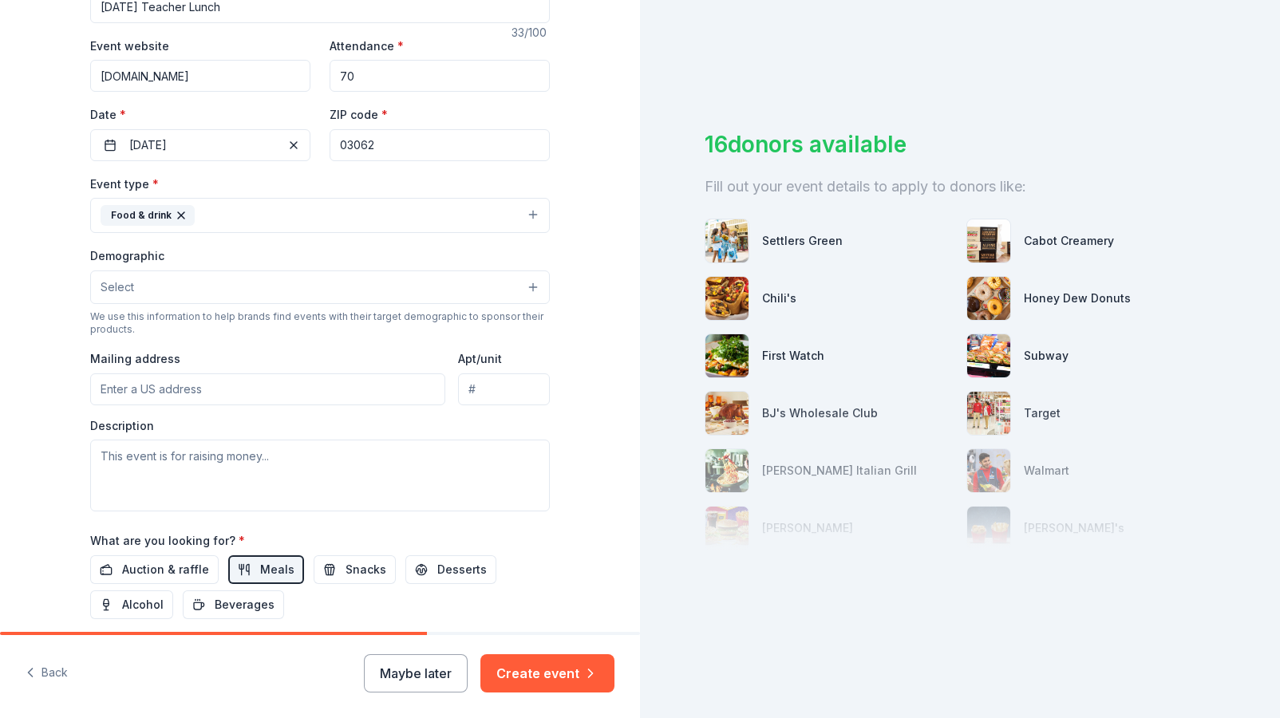
type input "[DATE] Teacher Lunch"
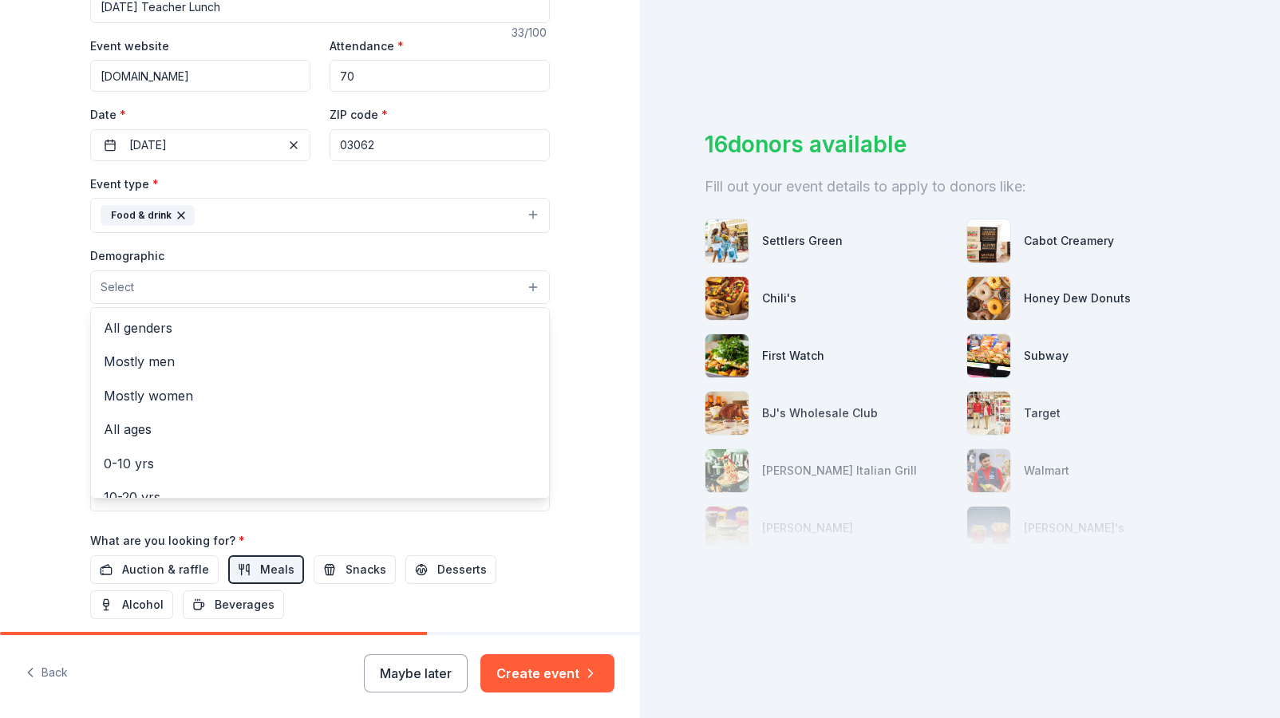
click at [180, 294] on button "Select" at bounding box center [320, 288] width 460 height 34
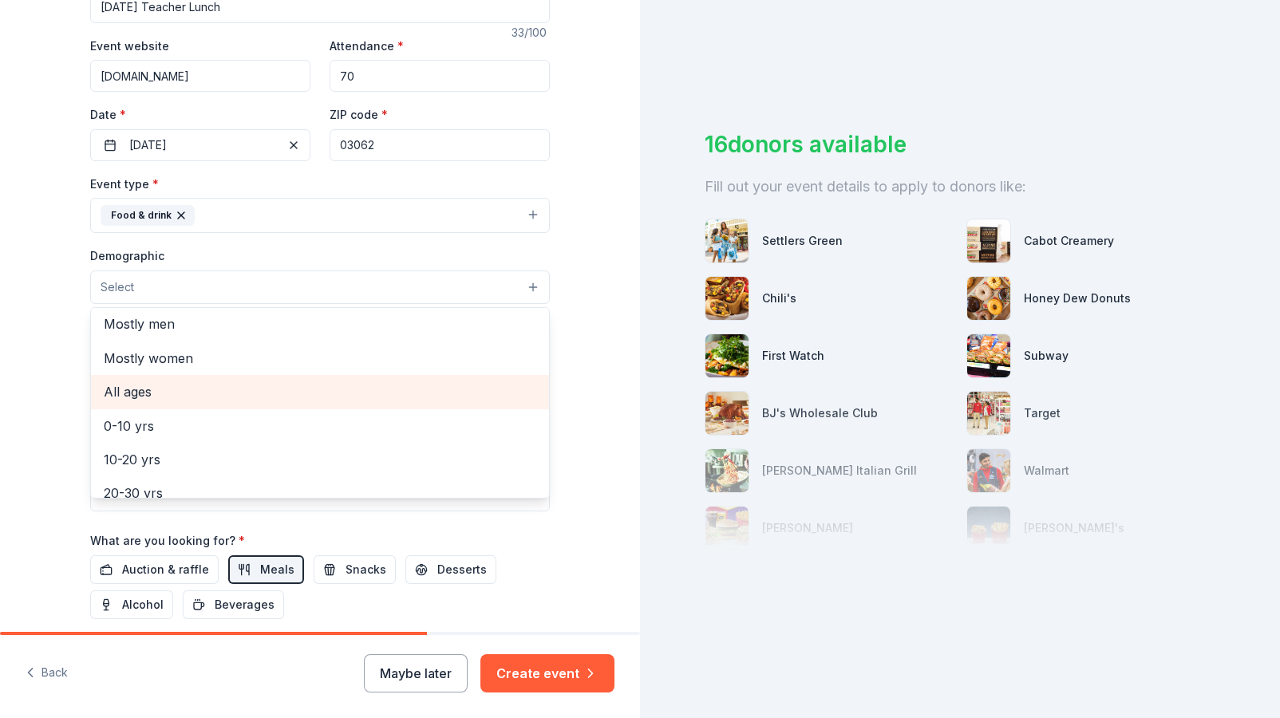
scroll to position [49, 0]
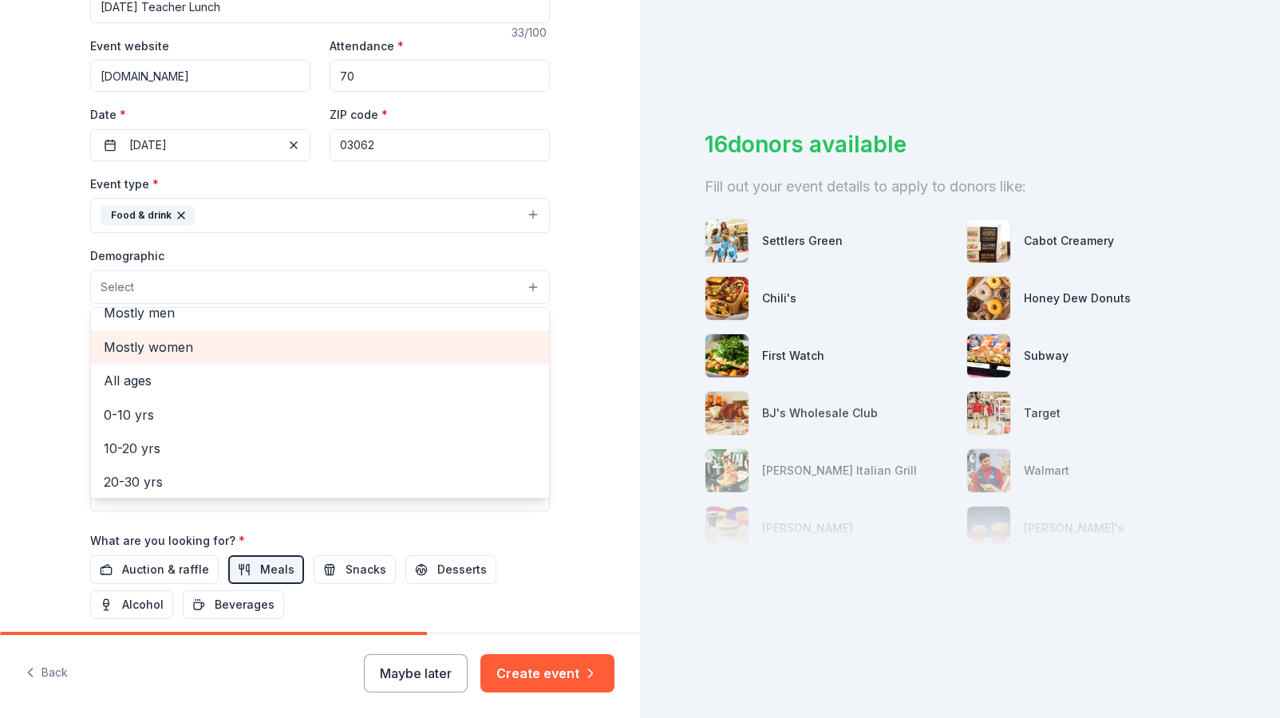
click at [188, 347] on span "Mostly women" at bounding box center [320, 347] width 433 height 21
click at [179, 347] on span "20-30 yrs" at bounding box center [320, 348] width 433 height 21
click at [172, 353] on span "30-40 yrs" at bounding box center [320, 348] width 433 height 21
click at [172, 353] on span "40-50 yrs" at bounding box center [320, 348] width 433 height 21
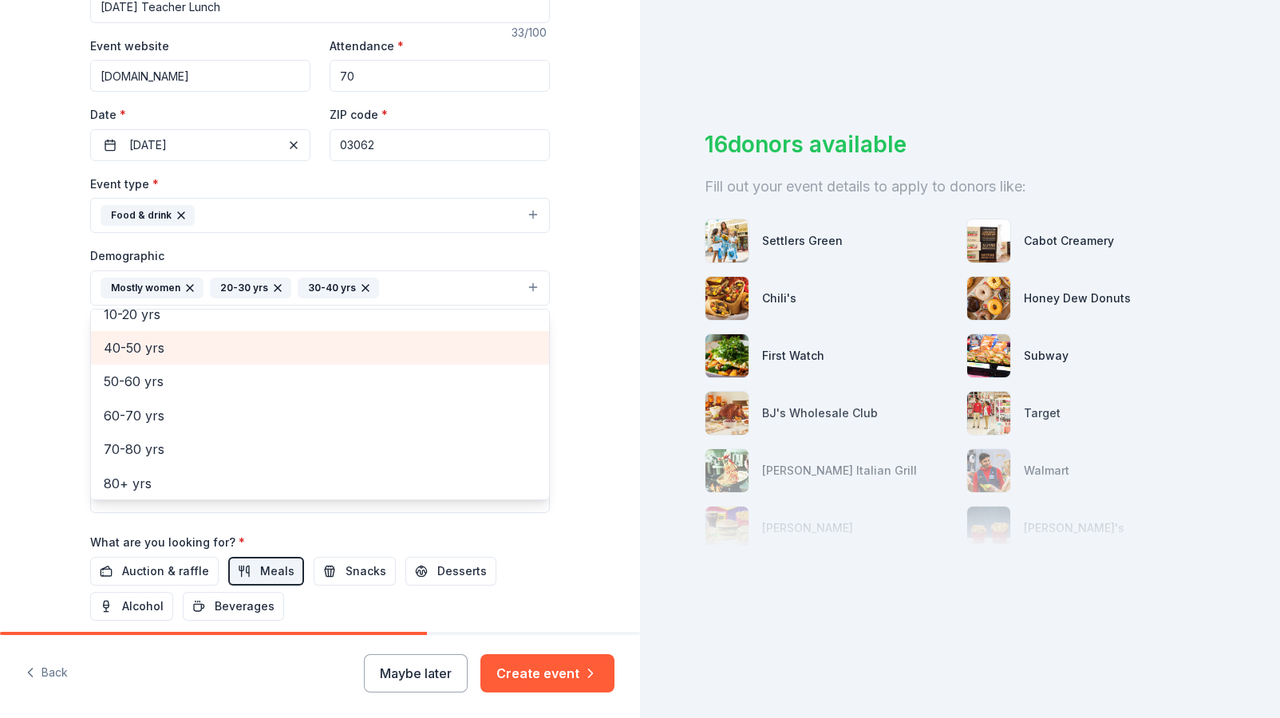
scroll to position [121, 0]
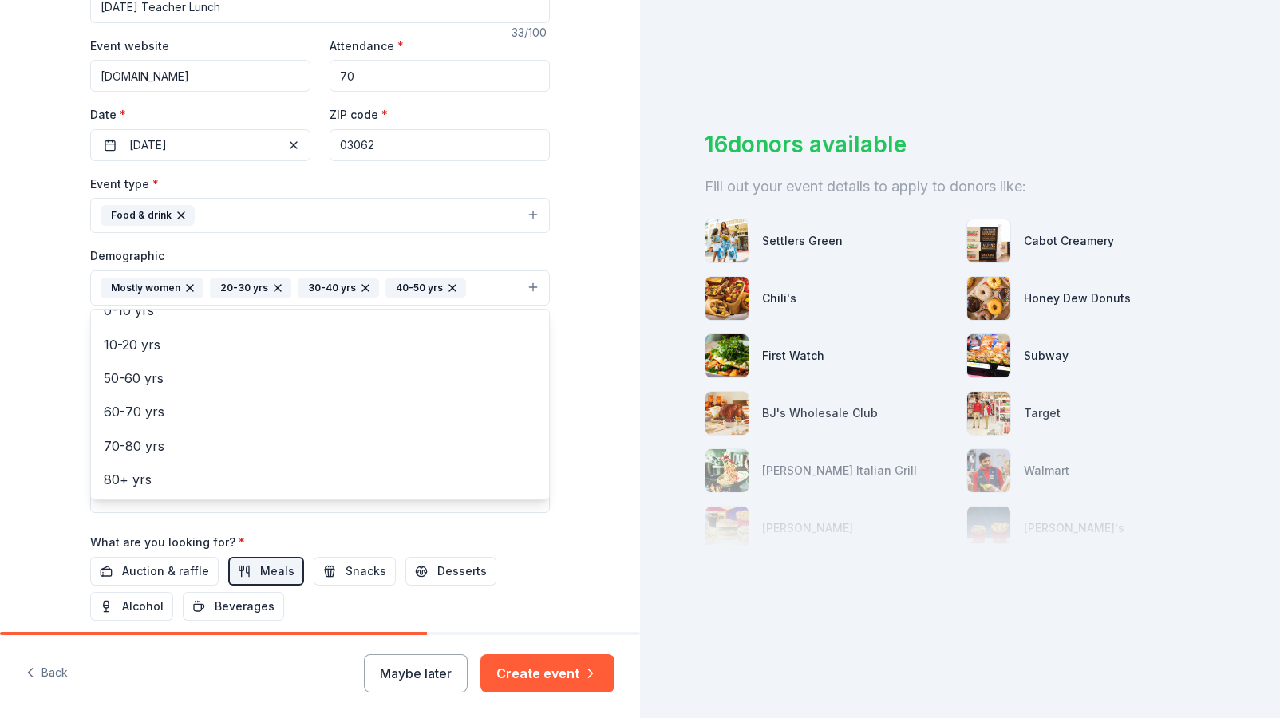
click at [237, 259] on div "Demographic Mostly women 20-30 yrs 30-40 yrs 40-50 yrs All genders Mostly men A…" at bounding box center [320, 276] width 460 height 60
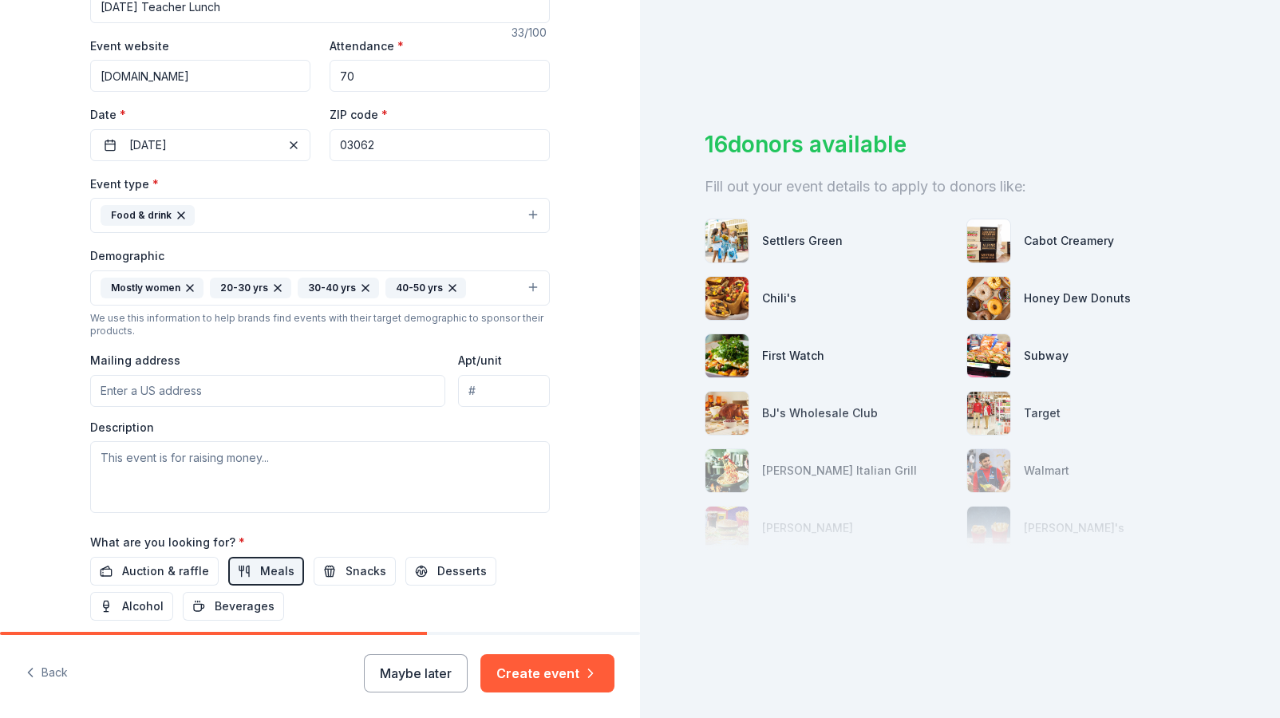
click at [204, 391] on input "Mailing address" at bounding box center [267, 391] width 355 height 32
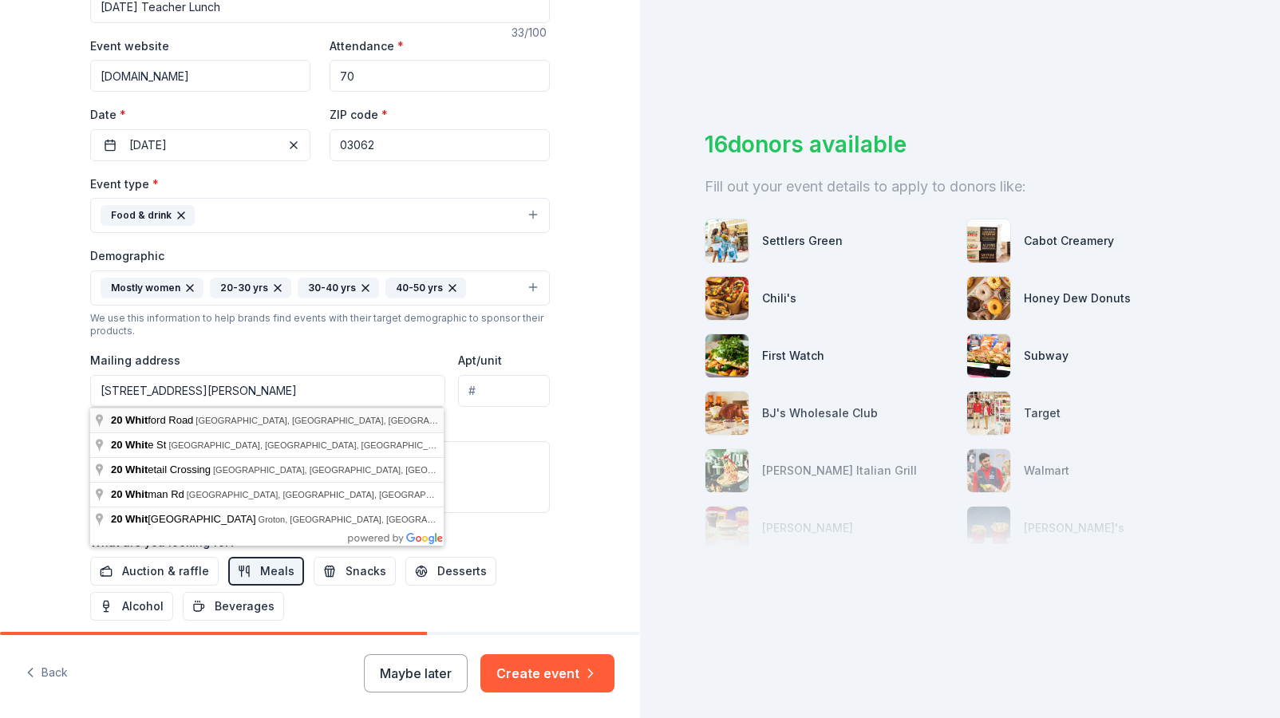
type input "[STREET_ADDRESS][PERSON_NAME]"
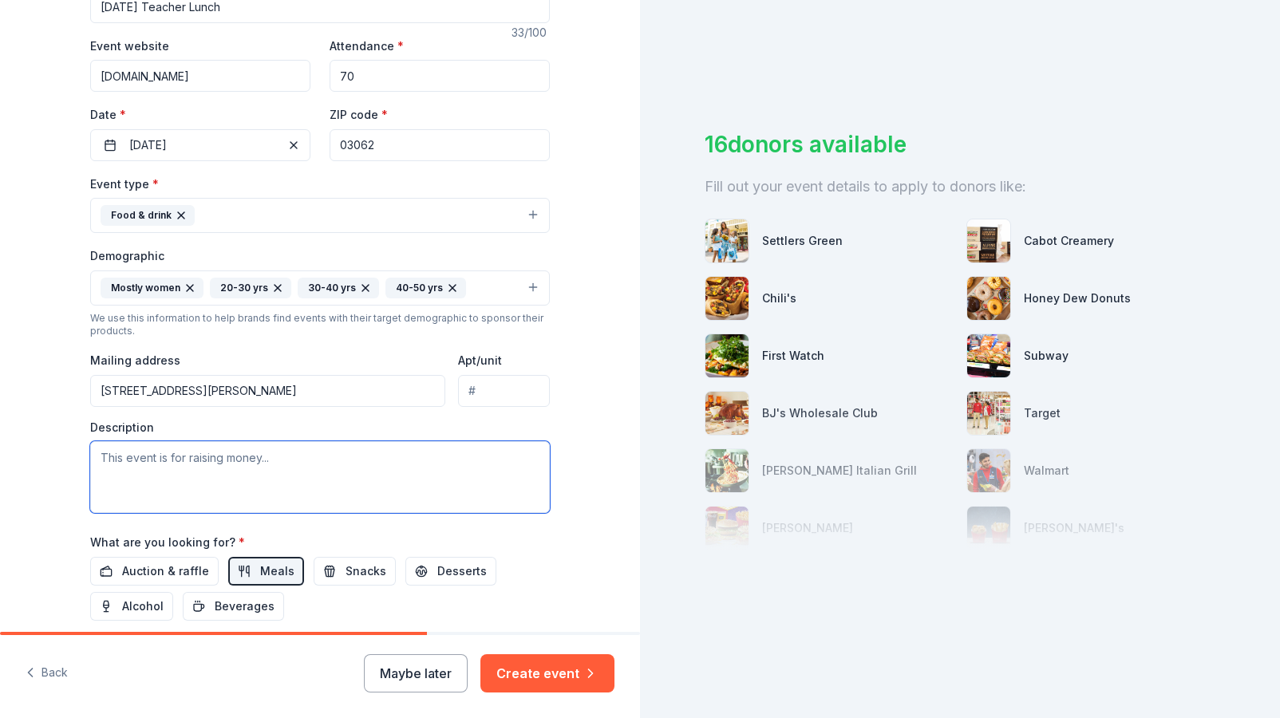
click at [212, 471] on textarea at bounding box center [320, 477] width 460 height 72
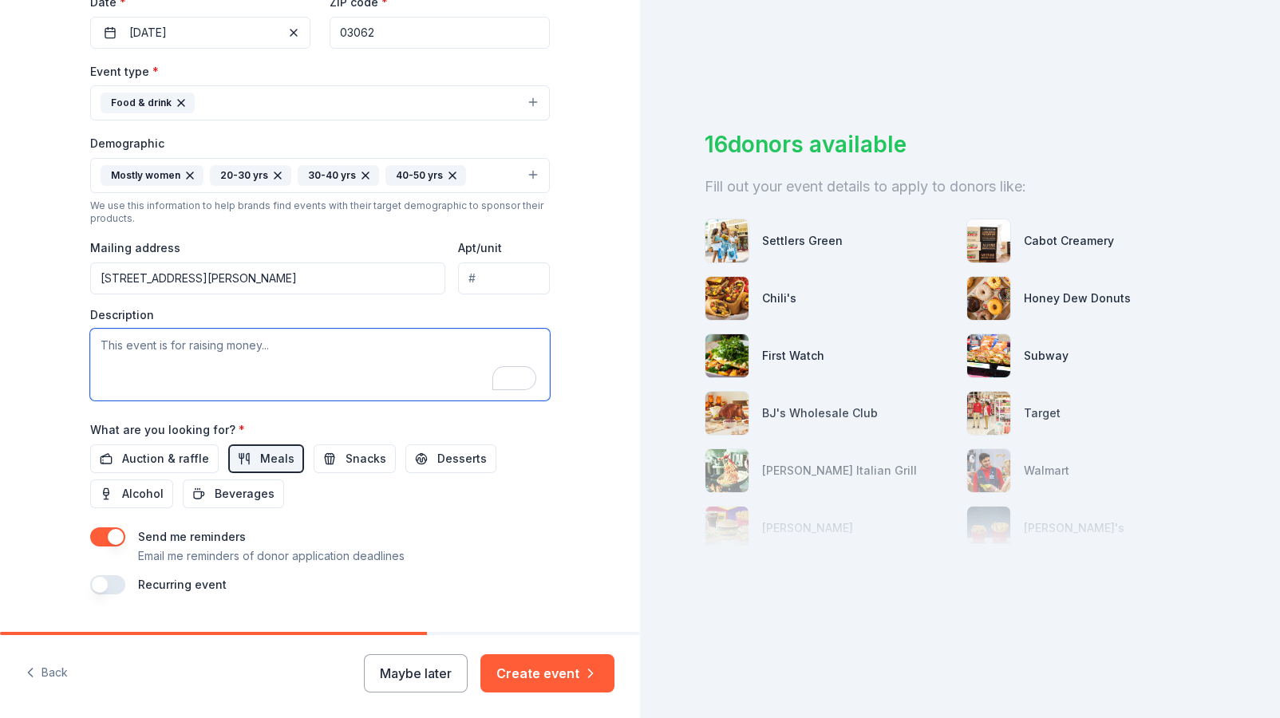
scroll to position [0, 0]
